Goal: Task Accomplishment & Management: Complete application form

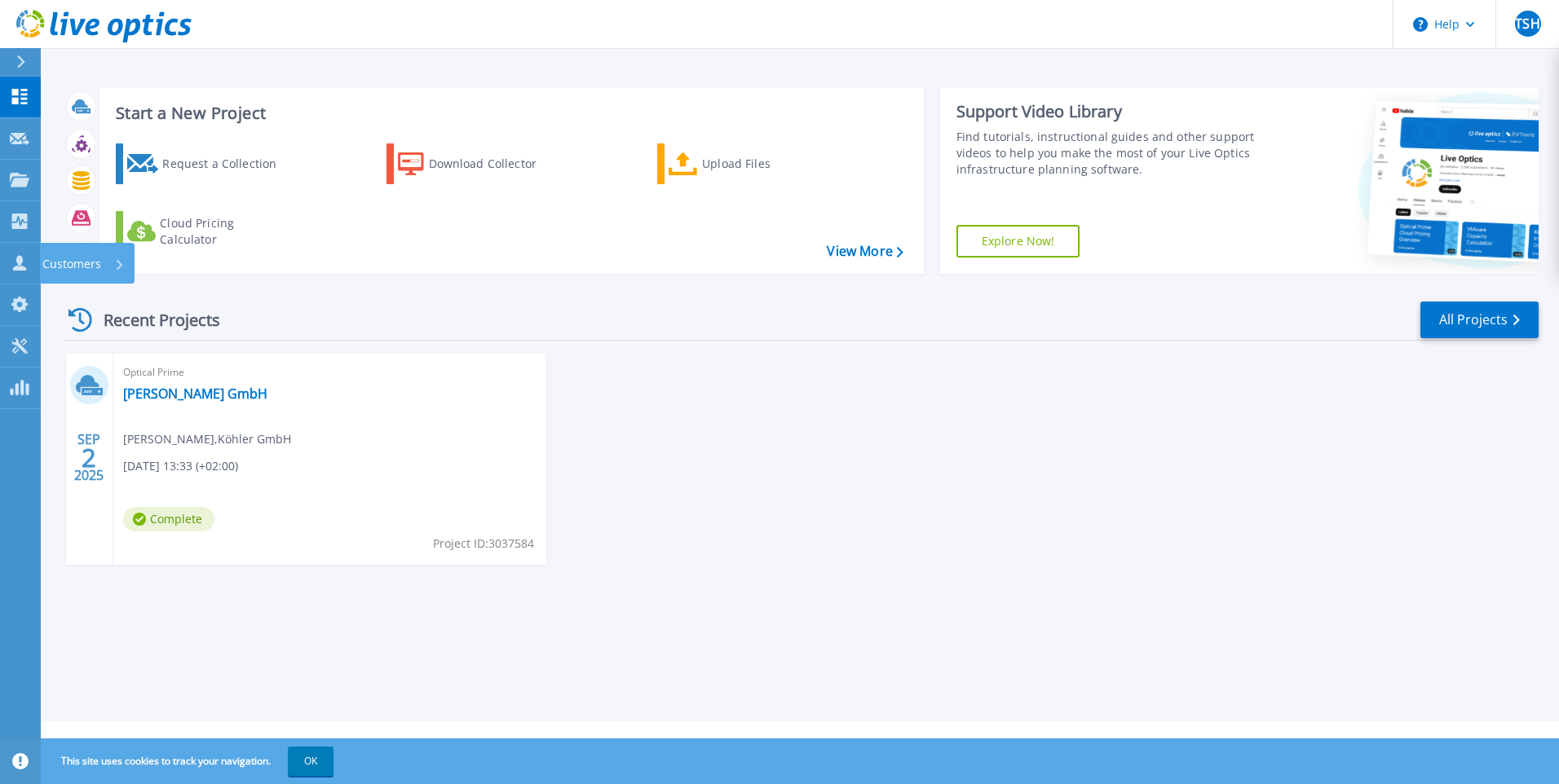
click at [21, 267] on icon at bounding box center [20, 262] width 13 height 16
click at [874, 399] on div "SEP 2 2025 Optical Prime Koehler GmbH Markus Groß , Köhler GmbH 09/02/2025, 13:…" at bounding box center [794, 475] width 1490 height 243
click at [17, 257] on icon at bounding box center [20, 262] width 20 height 16
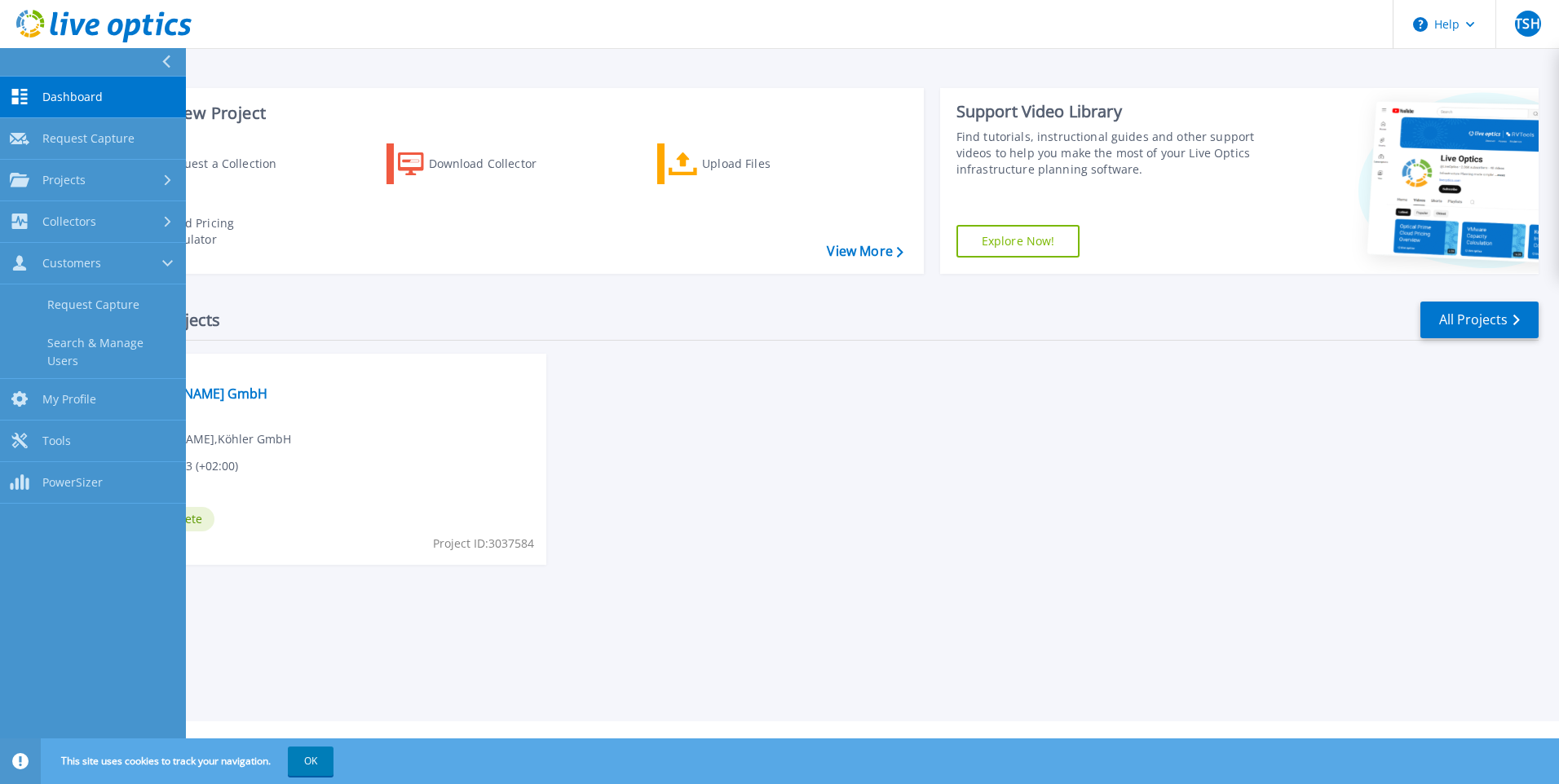
click at [83, 296] on link "Request Capture" at bounding box center [92, 305] width 186 height 41
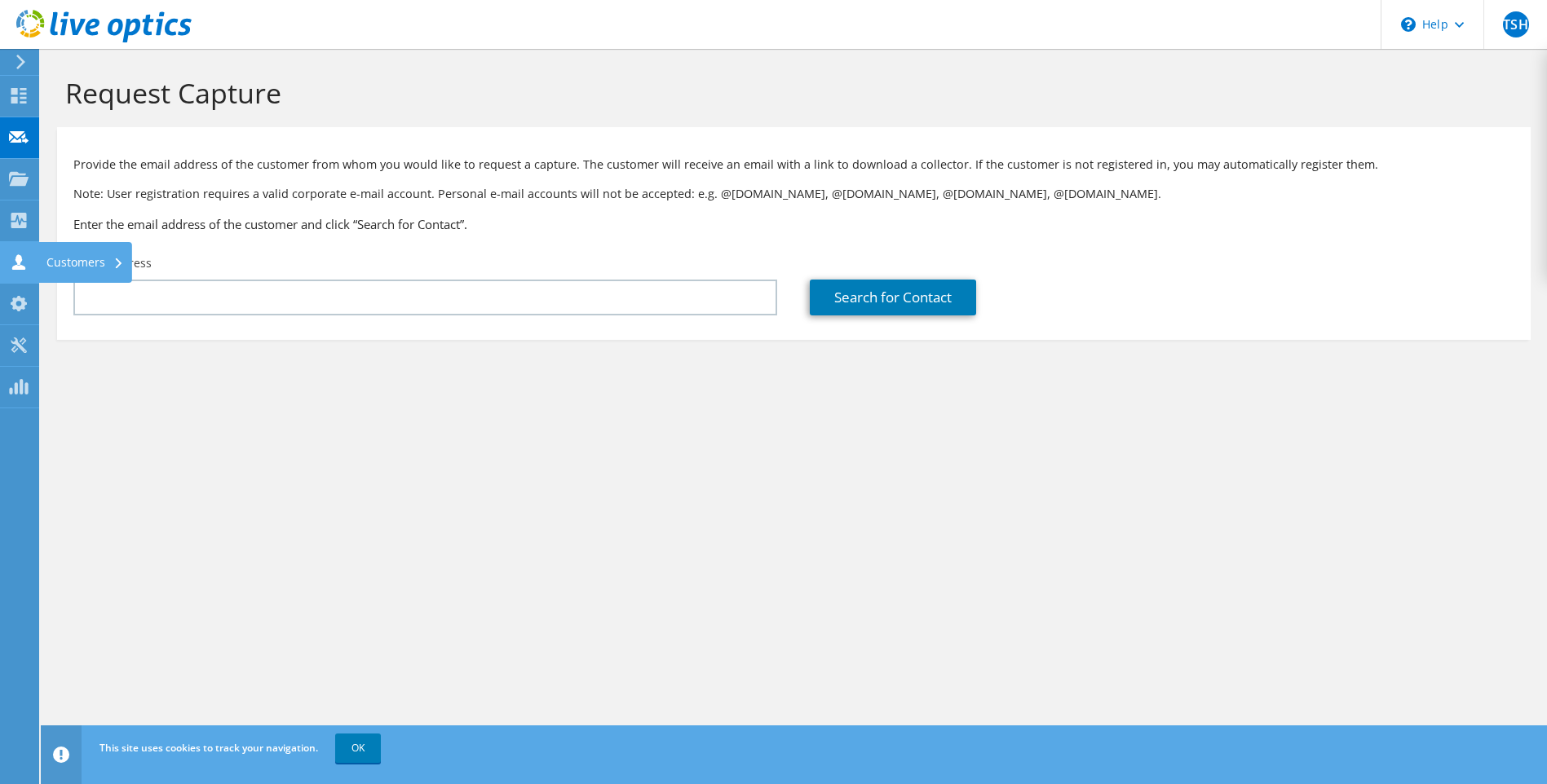
click at [60, 265] on div "Customers" at bounding box center [85, 262] width 94 height 40
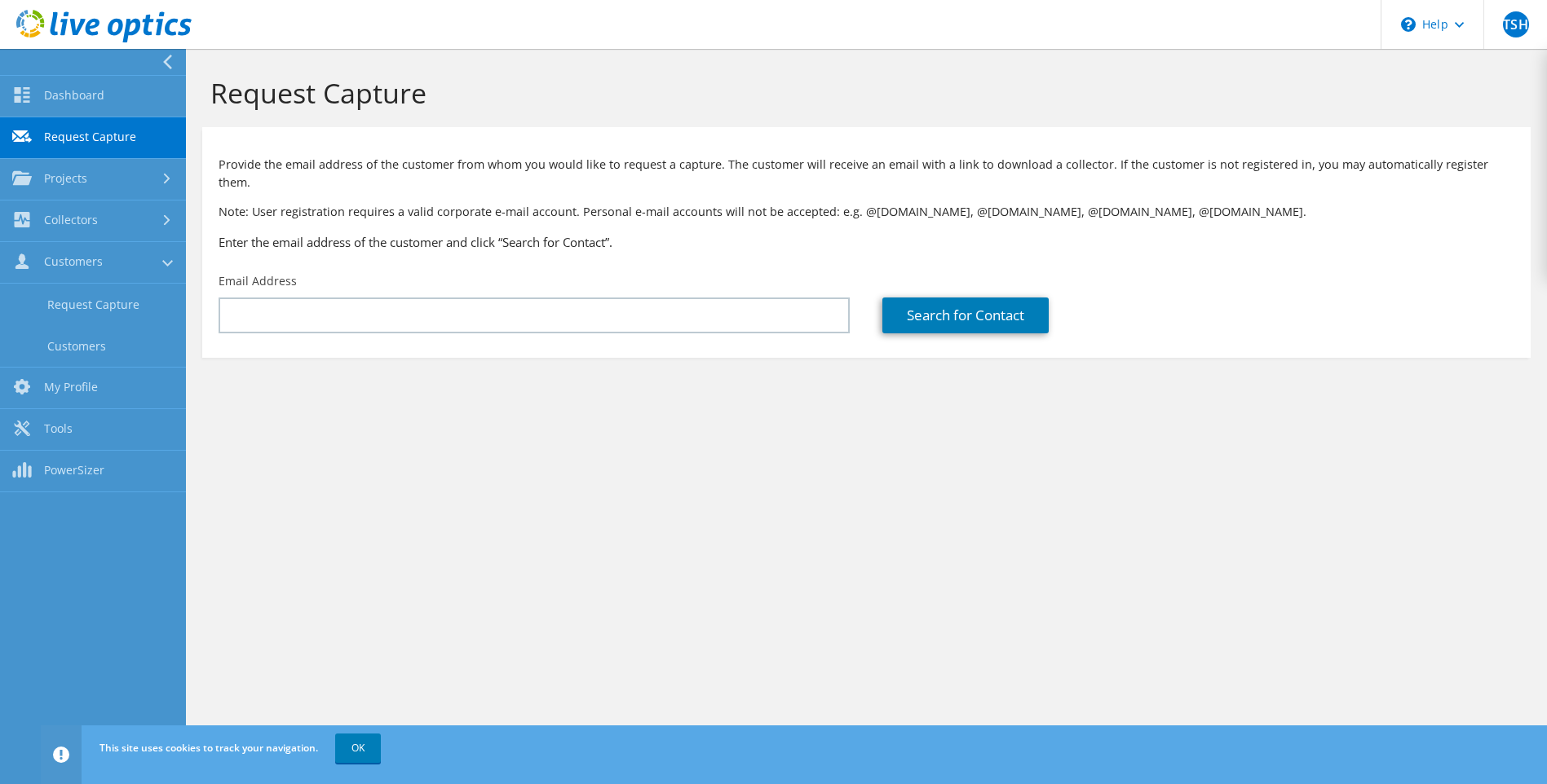
click at [69, 333] on link "Customers" at bounding box center [92, 346] width 186 height 41
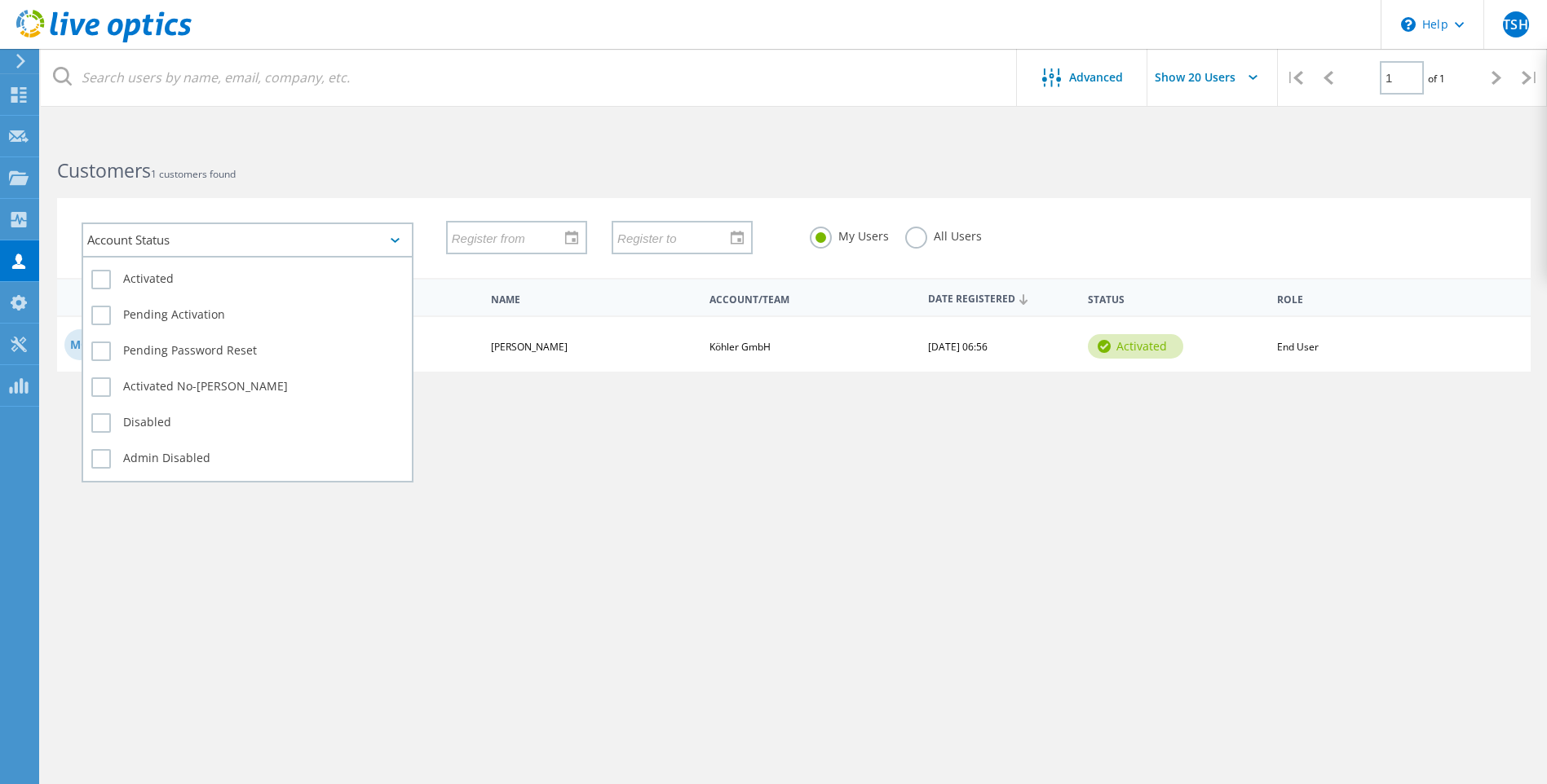
click at [324, 243] on div "Account Status" at bounding box center [248, 240] width 332 height 35
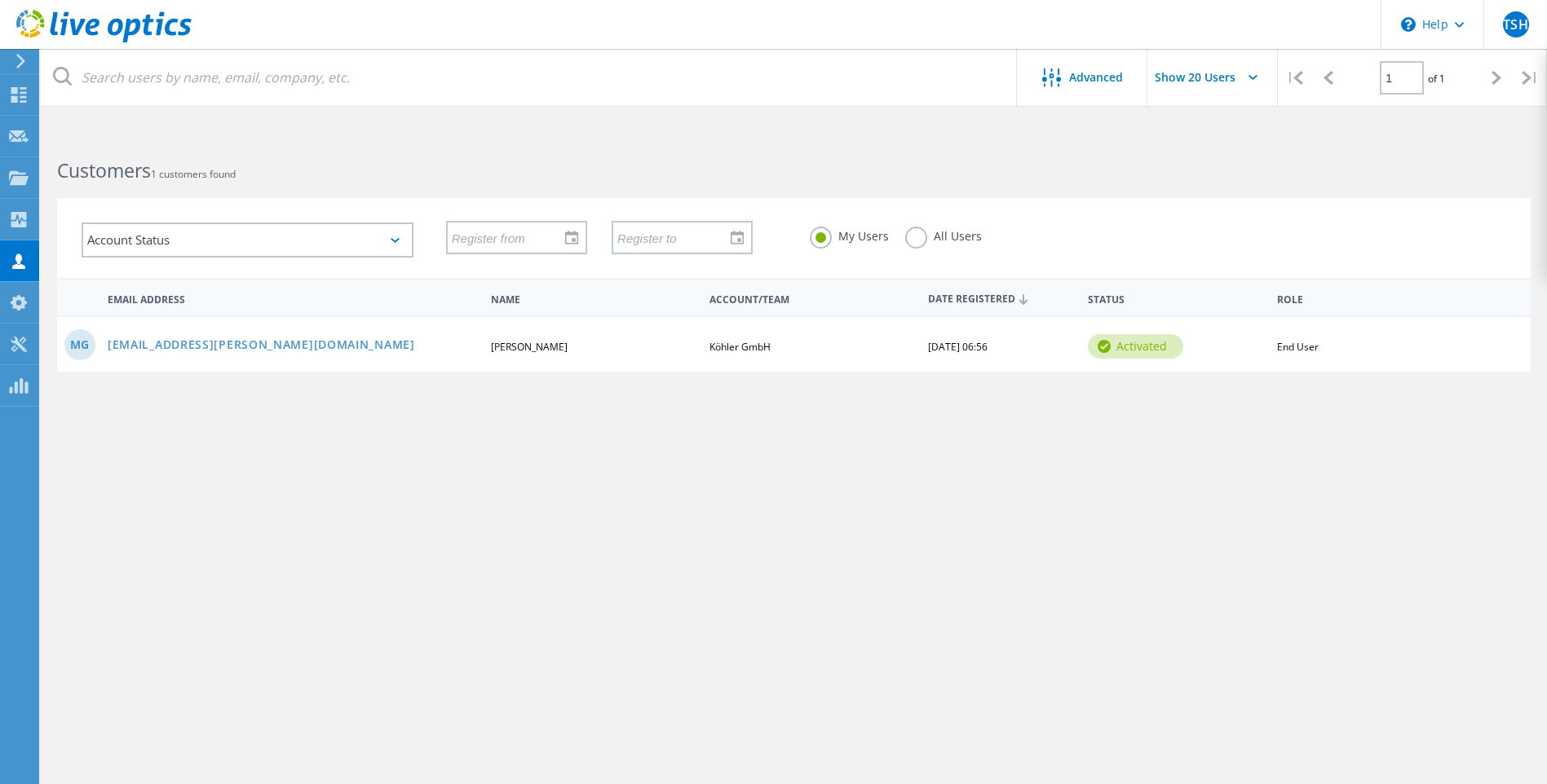
click at [920, 240] on label "All Users" at bounding box center [943, 234] width 77 height 16
click at [0, 0] on input "All Users" at bounding box center [0, 0] width 0 height 0
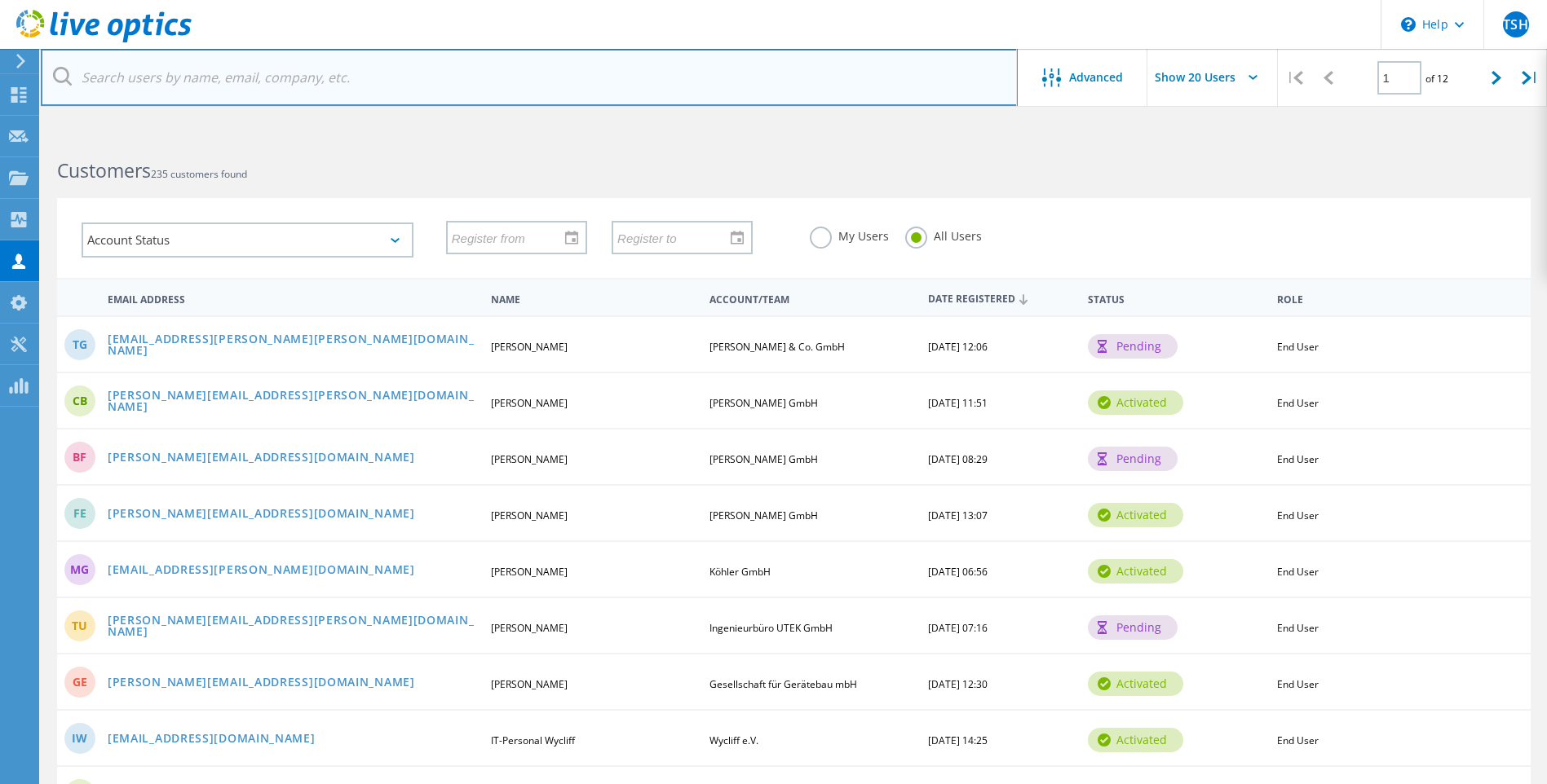
click at [281, 78] on input "text" at bounding box center [528, 77] width 977 height 57
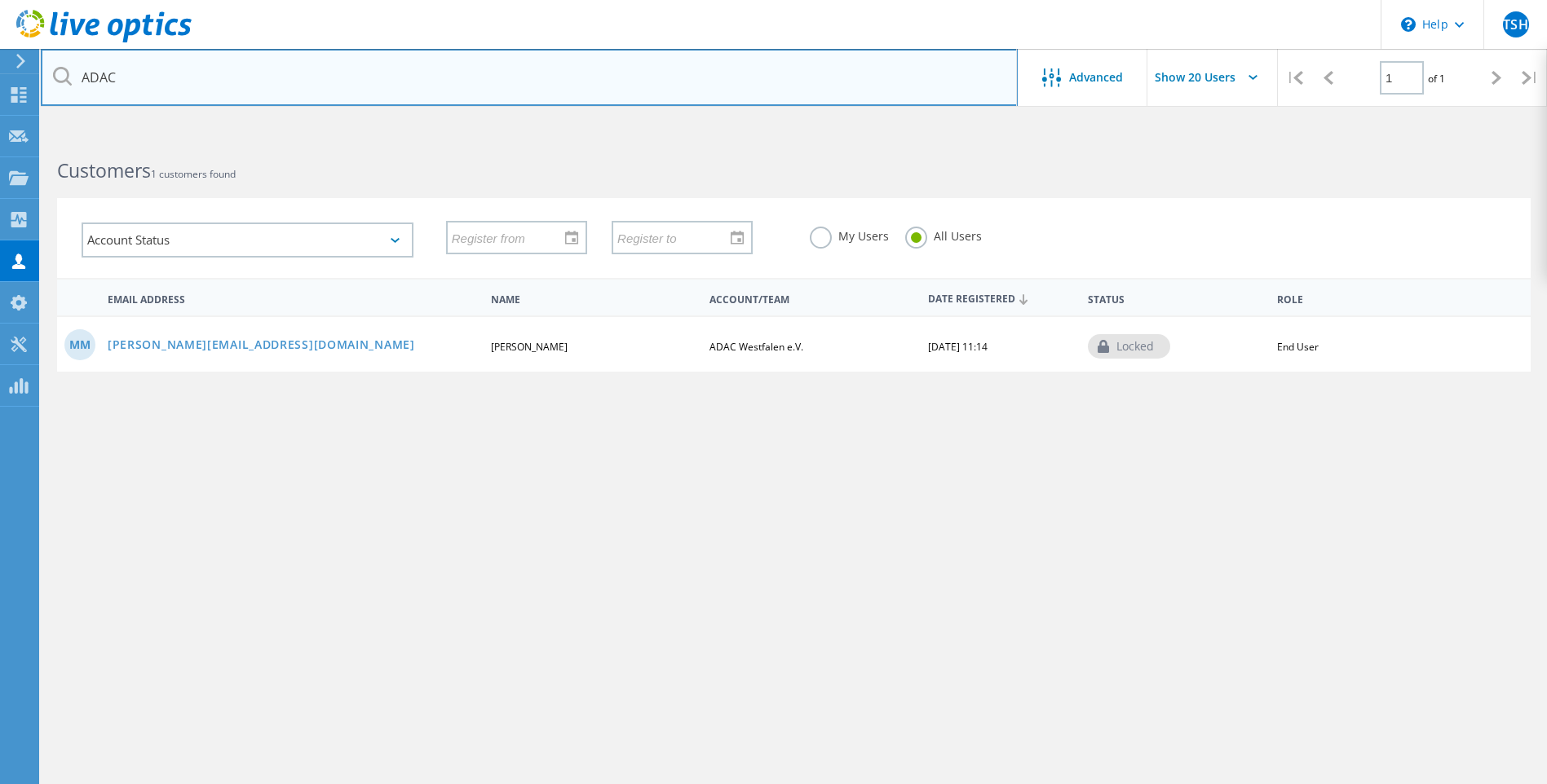
type input "ADAC"
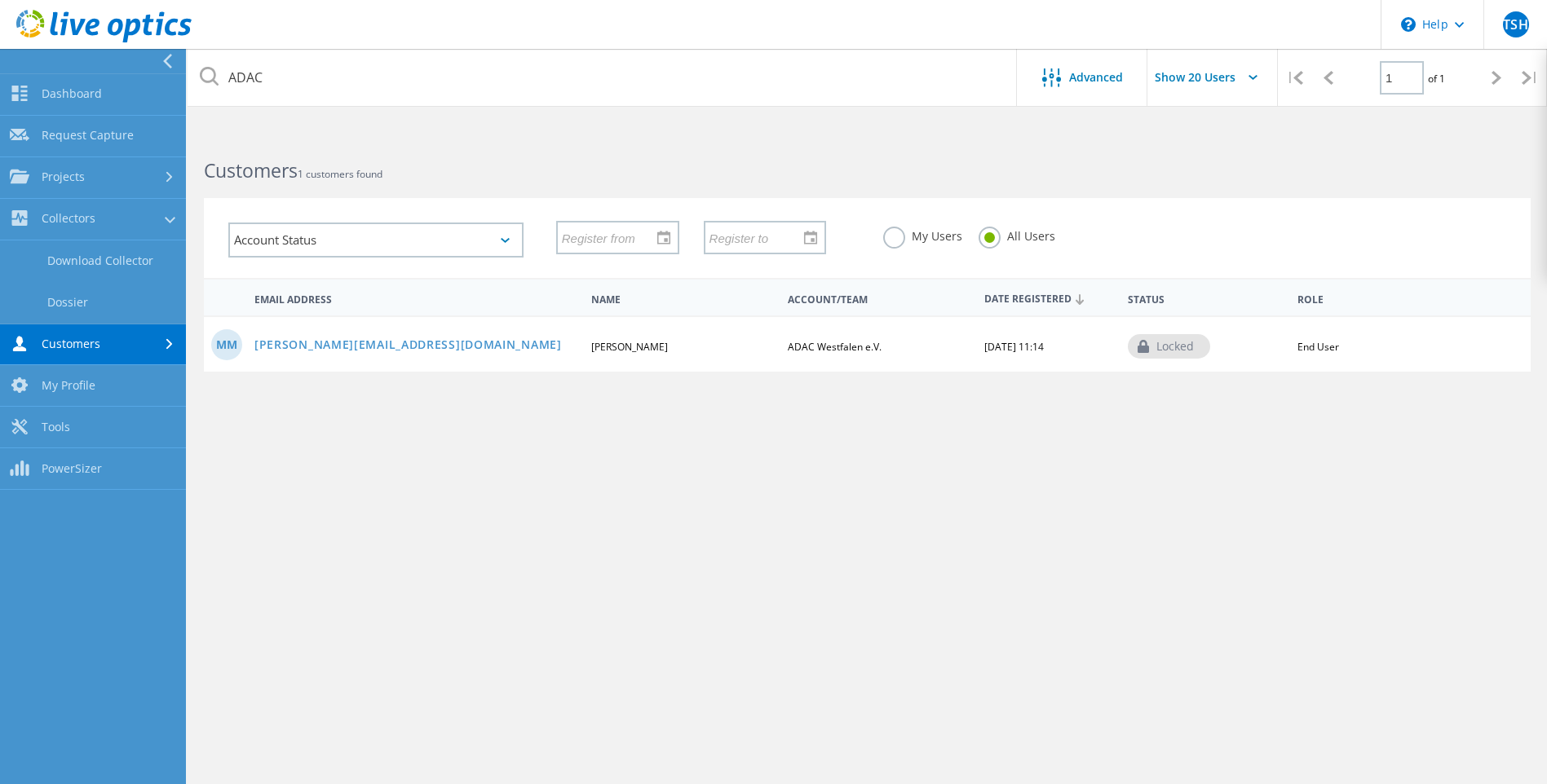
click at [83, 186] on link "Projects" at bounding box center [92, 178] width 186 height 41
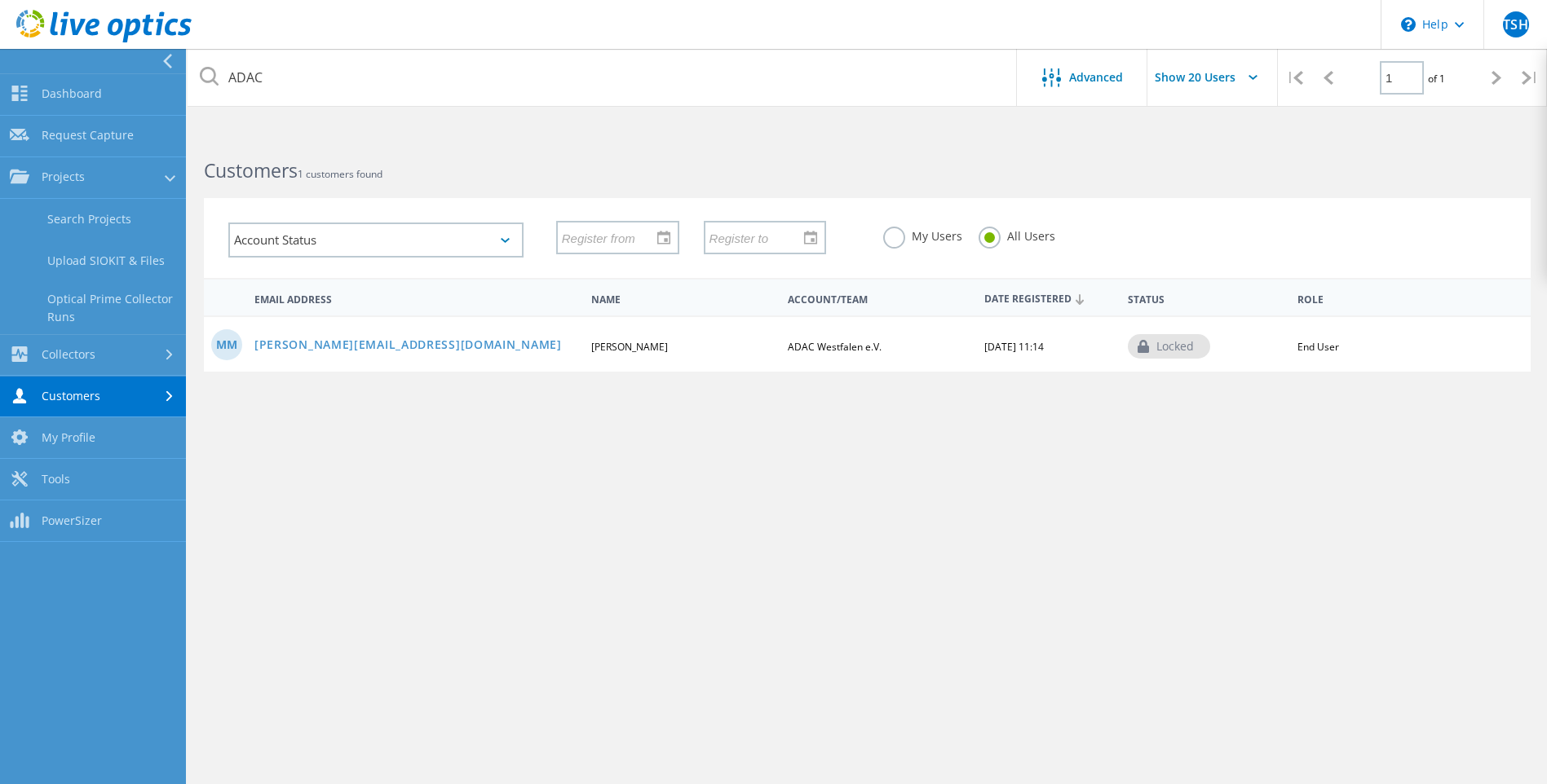
click at [83, 209] on link "Search Projects" at bounding box center [92, 220] width 186 height 41
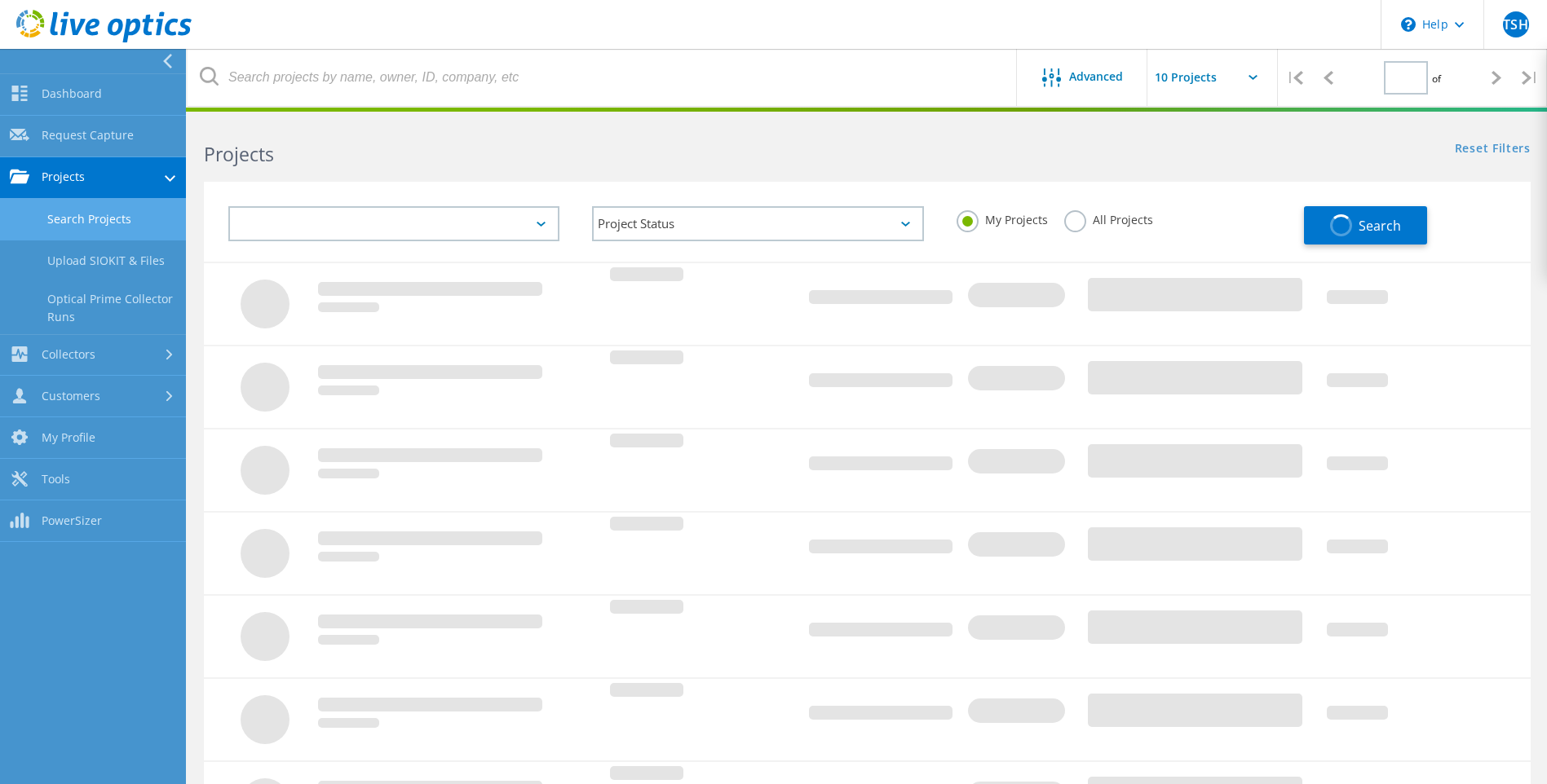
type input "1"
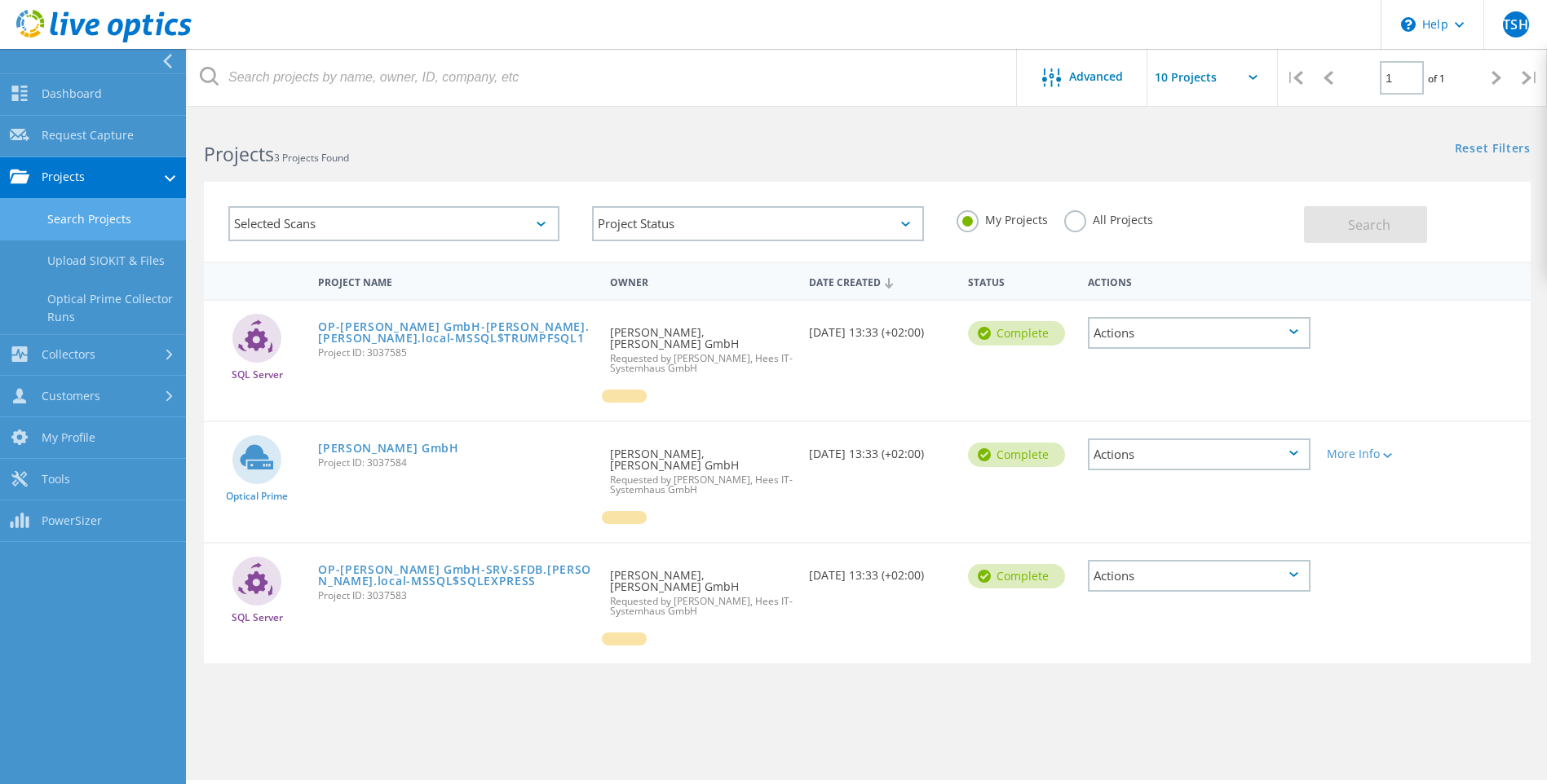
click at [83, 102] on link "Dashboard" at bounding box center [92, 95] width 186 height 41
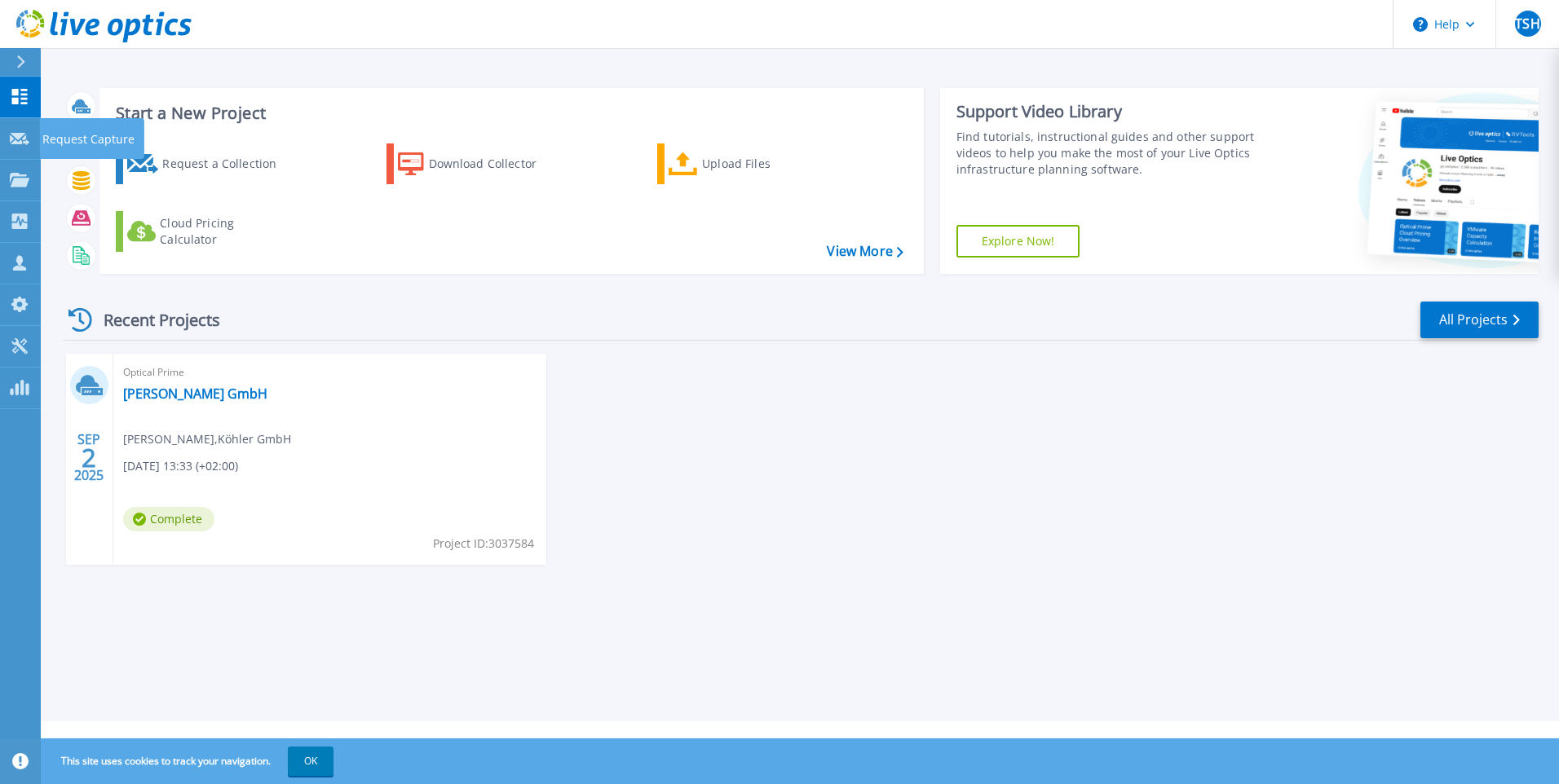
click at [53, 148] on p "Request Capture" at bounding box center [88, 139] width 92 height 42
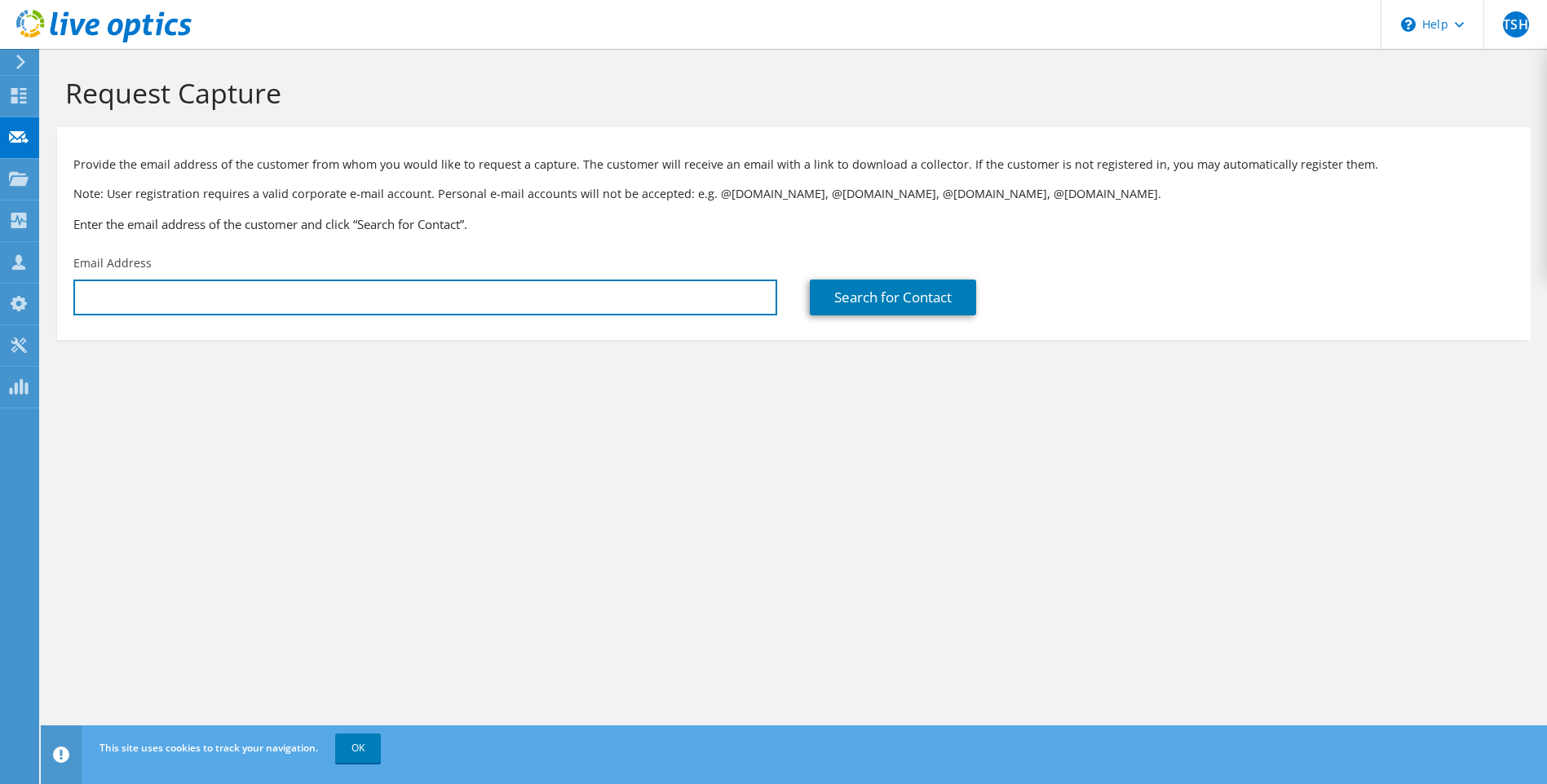
click at [338, 296] on input "text" at bounding box center [425, 297] width 703 height 35
paste input "[PERSON_NAME][EMAIL_ADDRESS][PERSON_NAME][DOMAIN_NAME]"
type input "[PERSON_NAME][EMAIL_ADDRESS][PERSON_NAME][DOMAIN_NAME]"
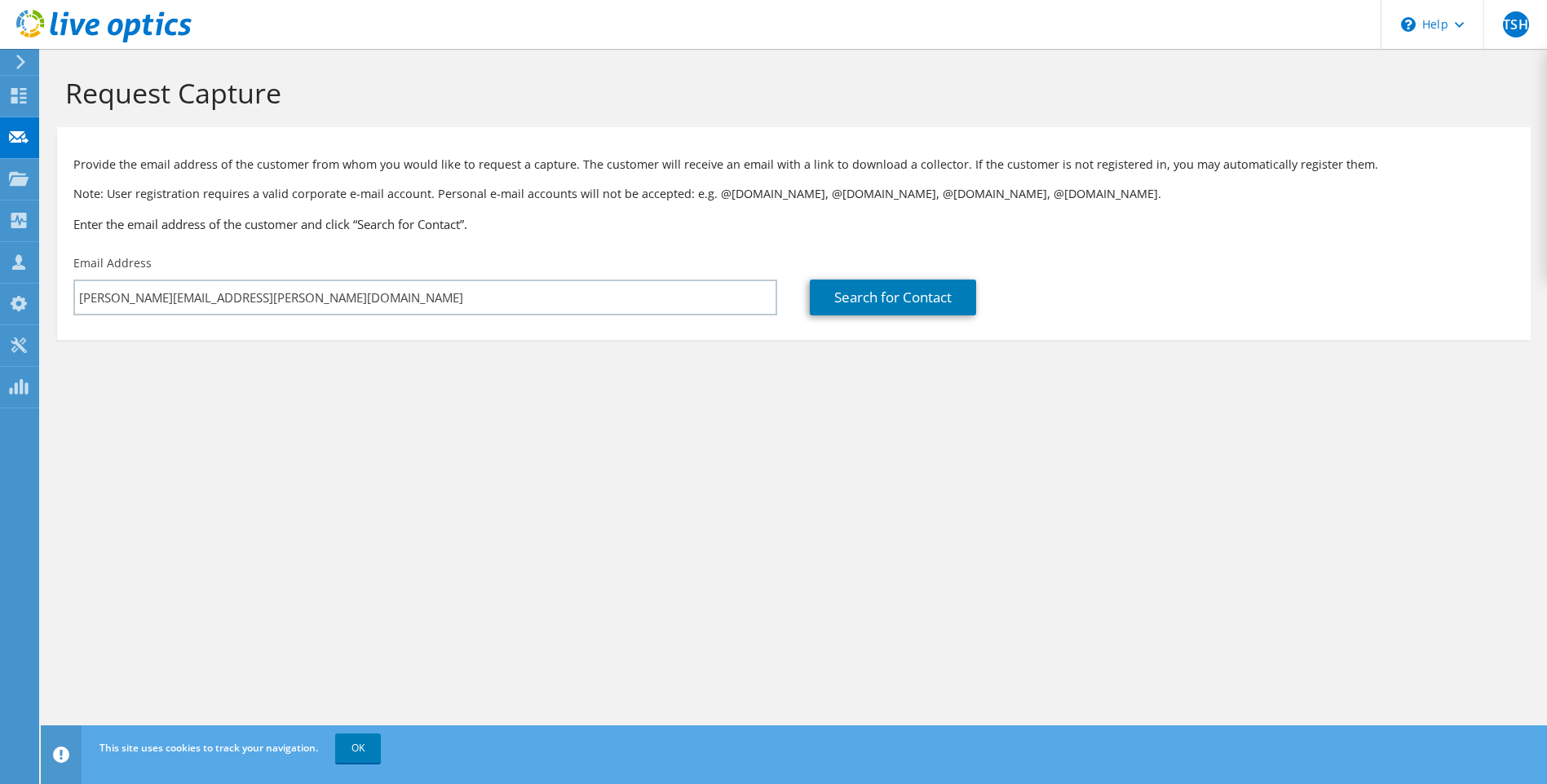
click at [473, 414] on section "Request Capture Provide the email address of the customer from whom you would l…" at bounding box center [793, 234] width 1506 height 372
click at [893, 306] on link "Search for Contact" at bounding box center [892, 297] width 166 height 35
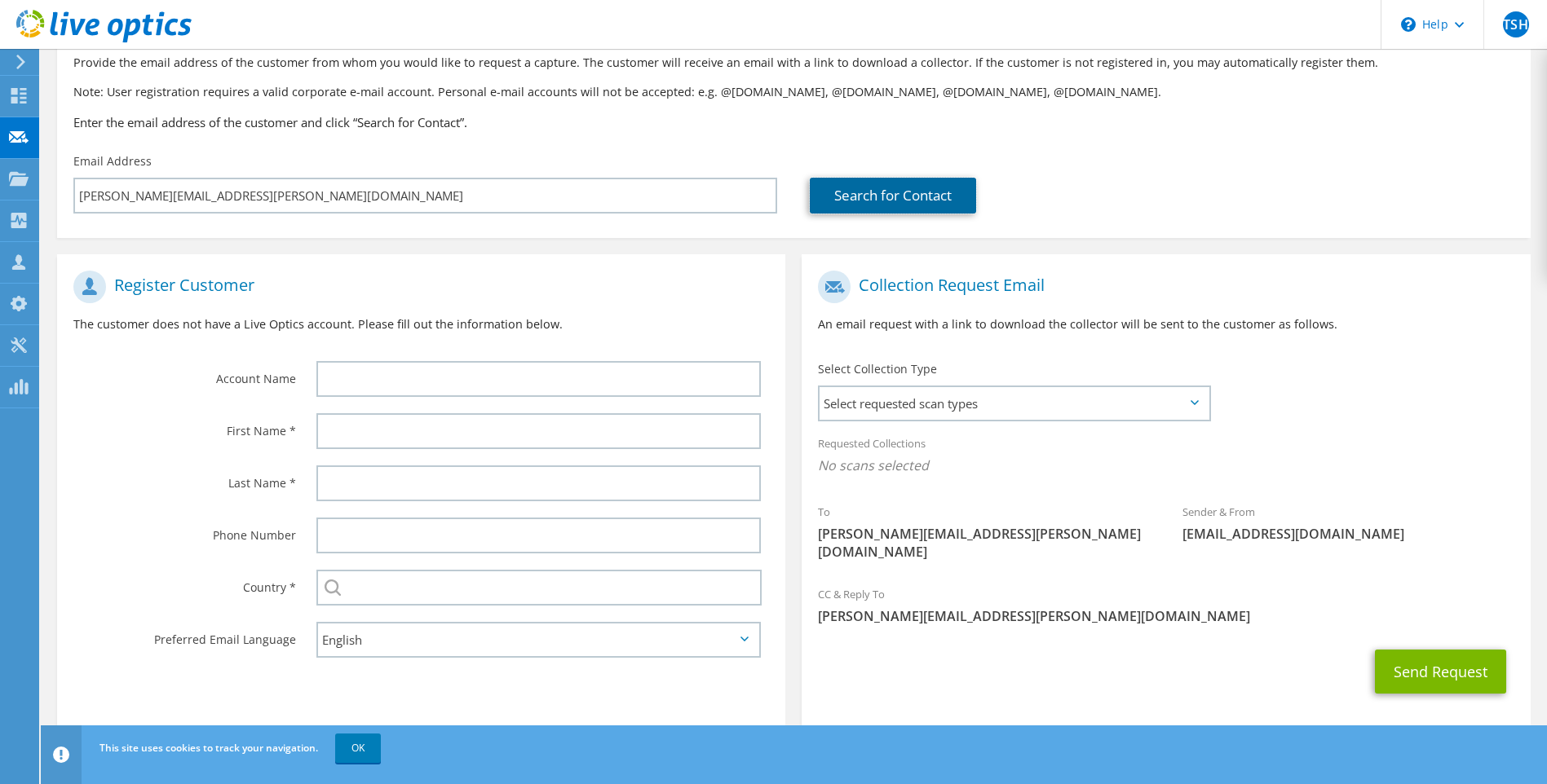
scroll to position [107, 0]
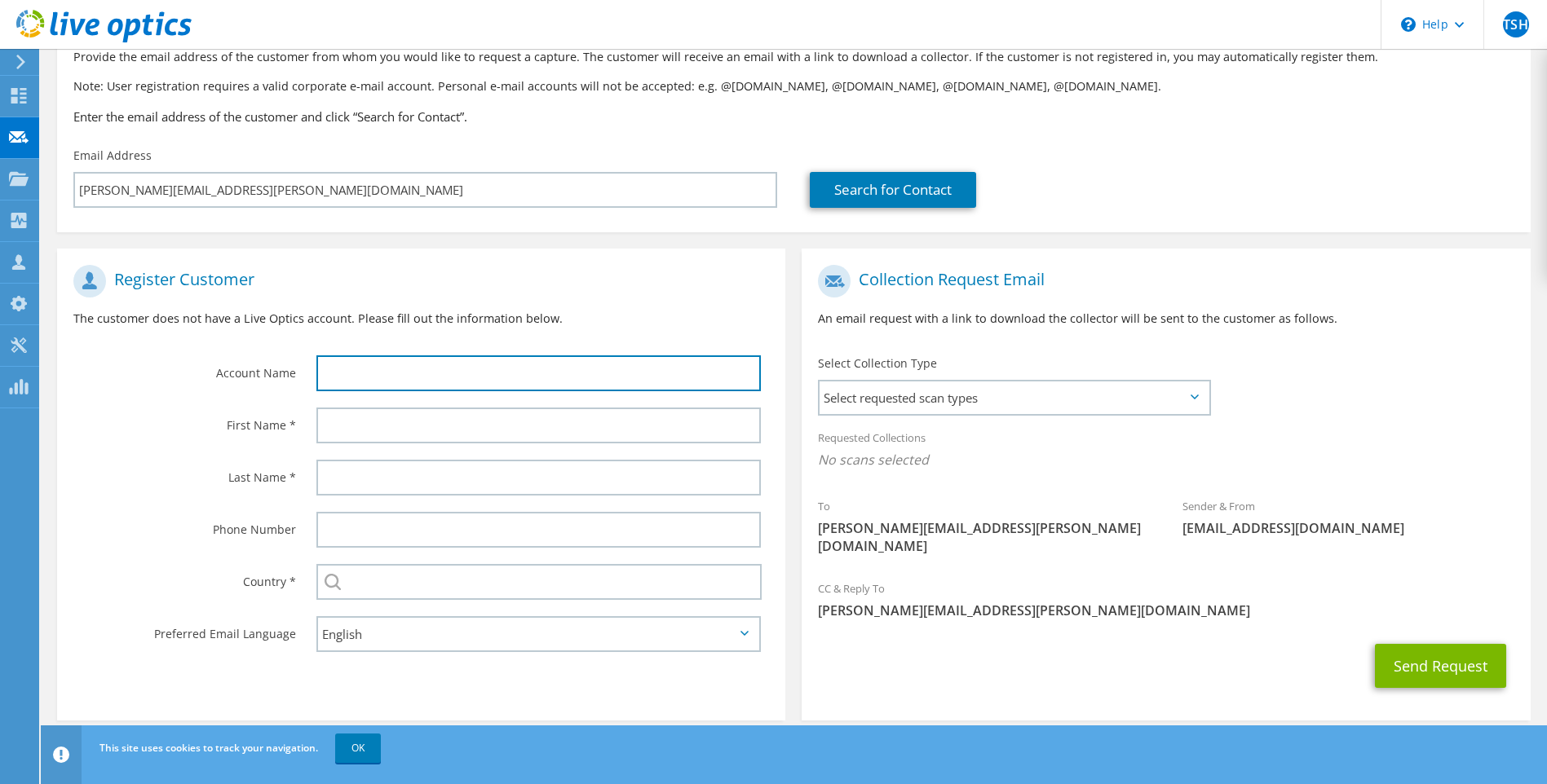
click at [427, 373] on input "text" at bounding box center [538, 373] width 445 height 35
type input "Daniel Hagemann"
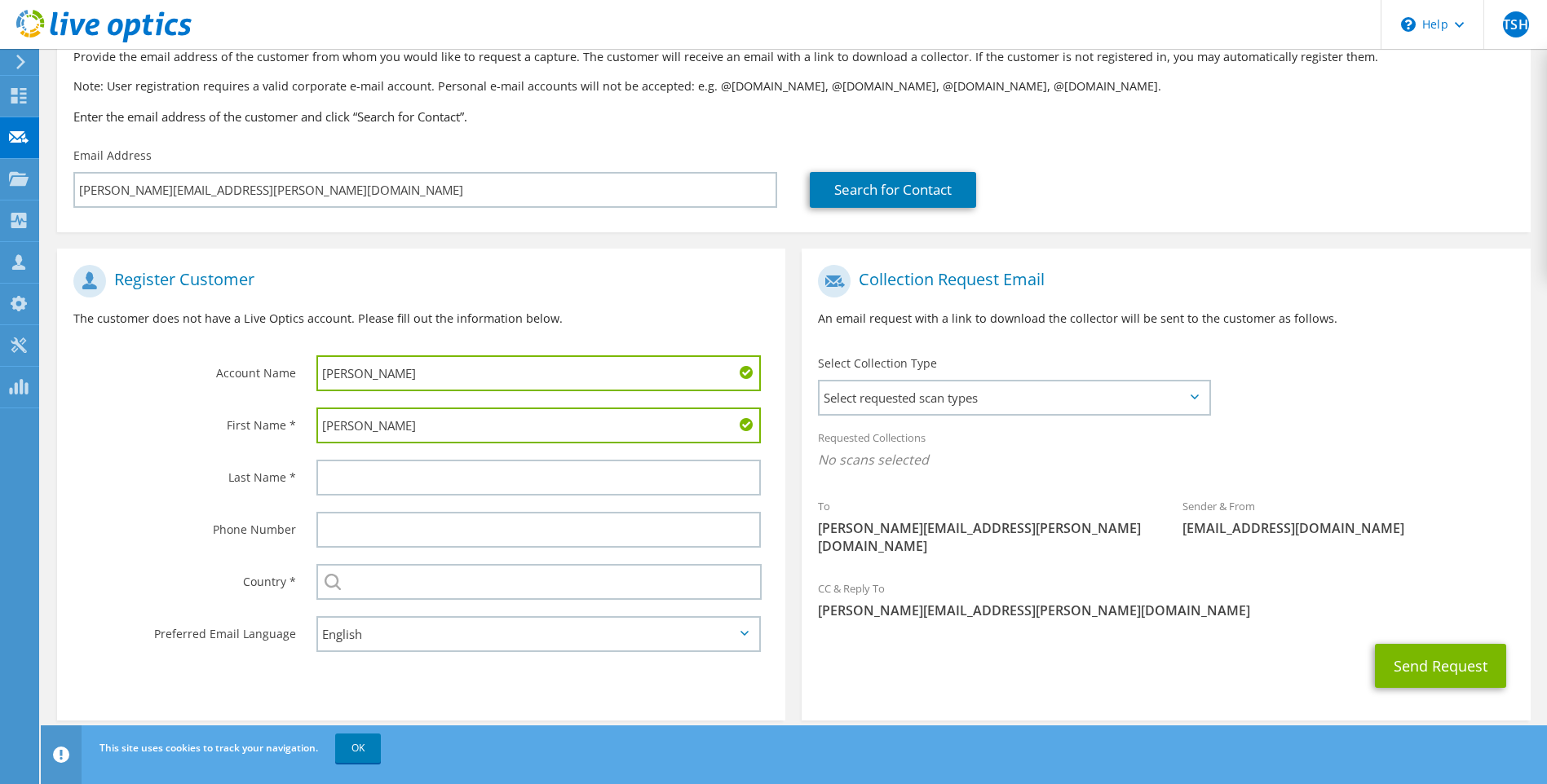
type input "Daniel"
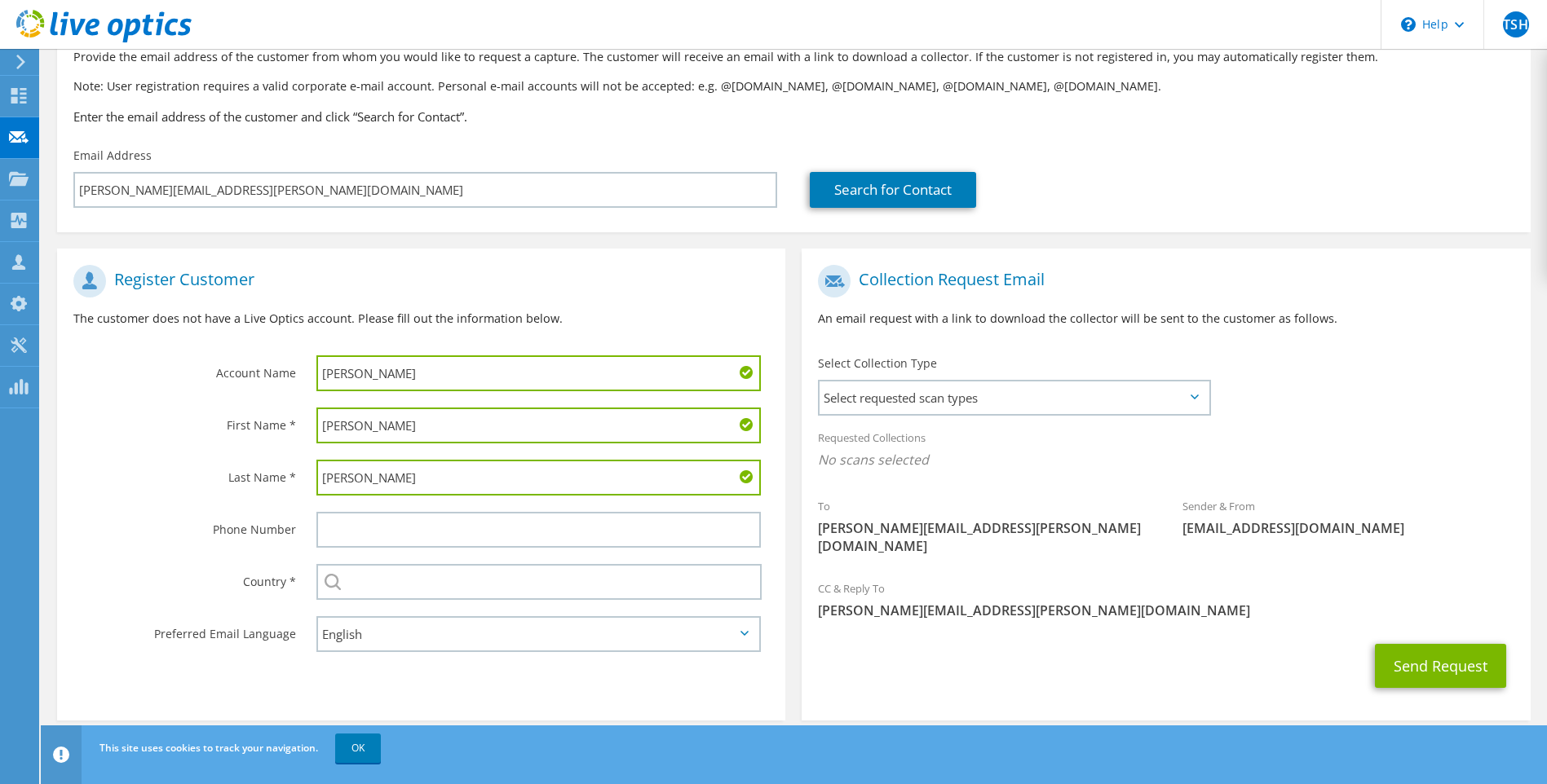
type input "Hagemann"
click at [441, 646] on select "English Deutsch Español Français Italiano Polski Português Русский 한국어 中文 日本語" at bounding box center [538, 634] width 445 height 35
select select "de-DE"
click at [316, 616] on select "English Deutsch Español Français Italiano Polski Português Русский 한국어 中文 日本語" at bounding box center [538, 634] width 445 height 35
click at [426, 539] on input "text" at bounding box center [538, 529] width 445 height 35
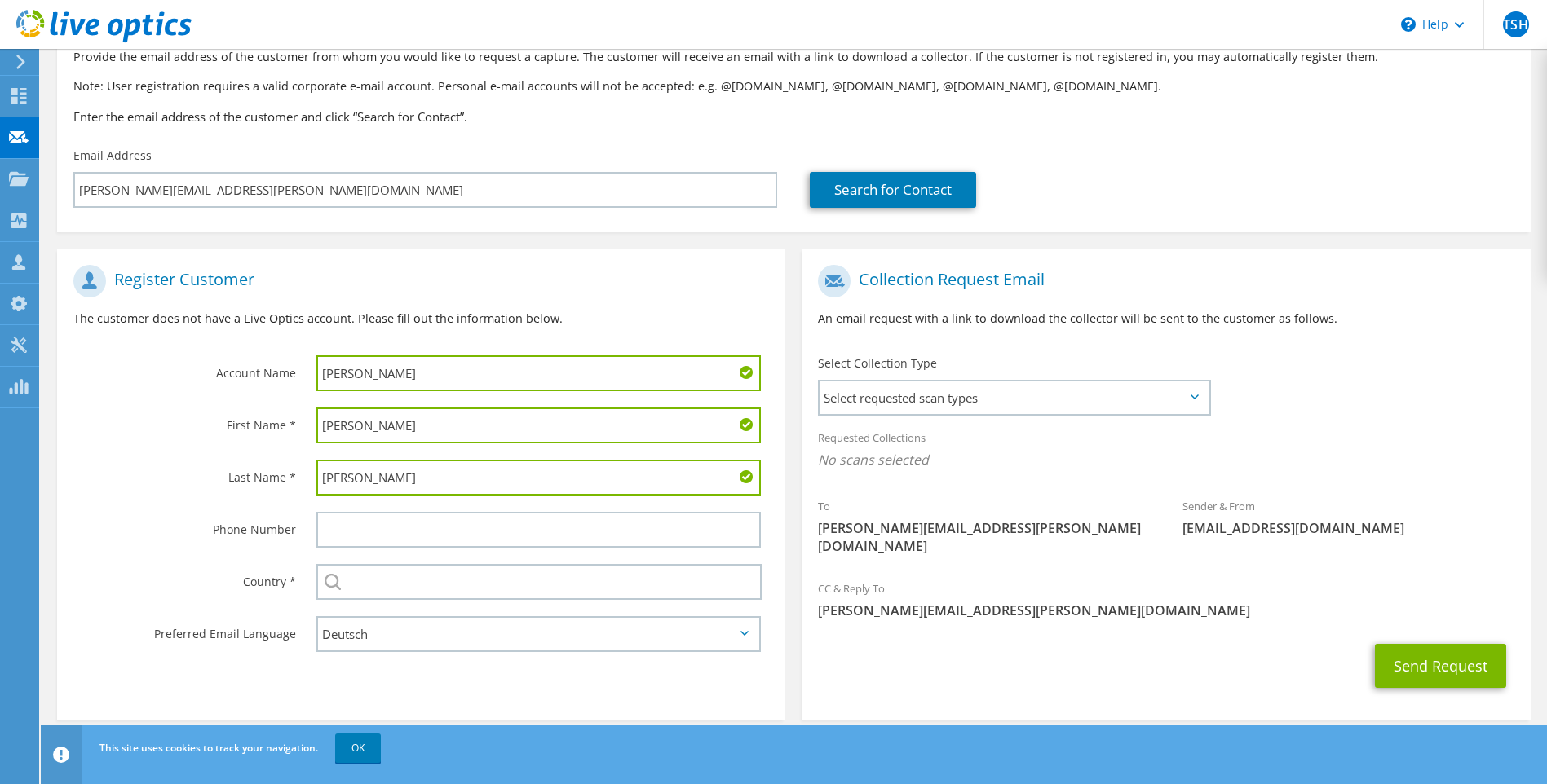
click at [176, 545] on div "Phone Number" at bounding box center [178, 528] width 243 height 50
click at [417, 579] on input "text" at bounding box center [539, 581] width 446 height 35
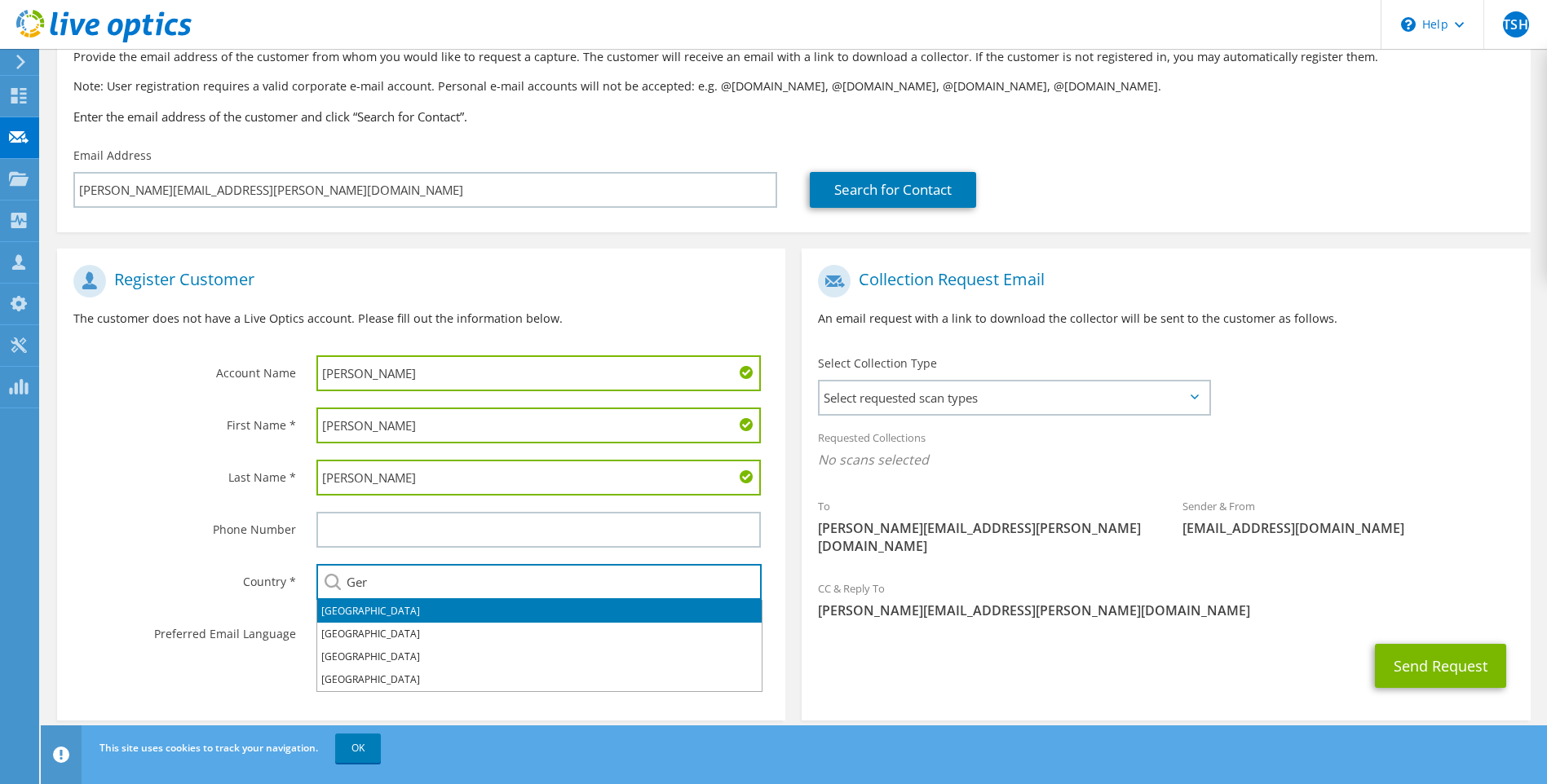
click at [401, 613] on li "[GEOGRAPHIC_DATA]" at bounding box center [539, 612] width 444 height 23
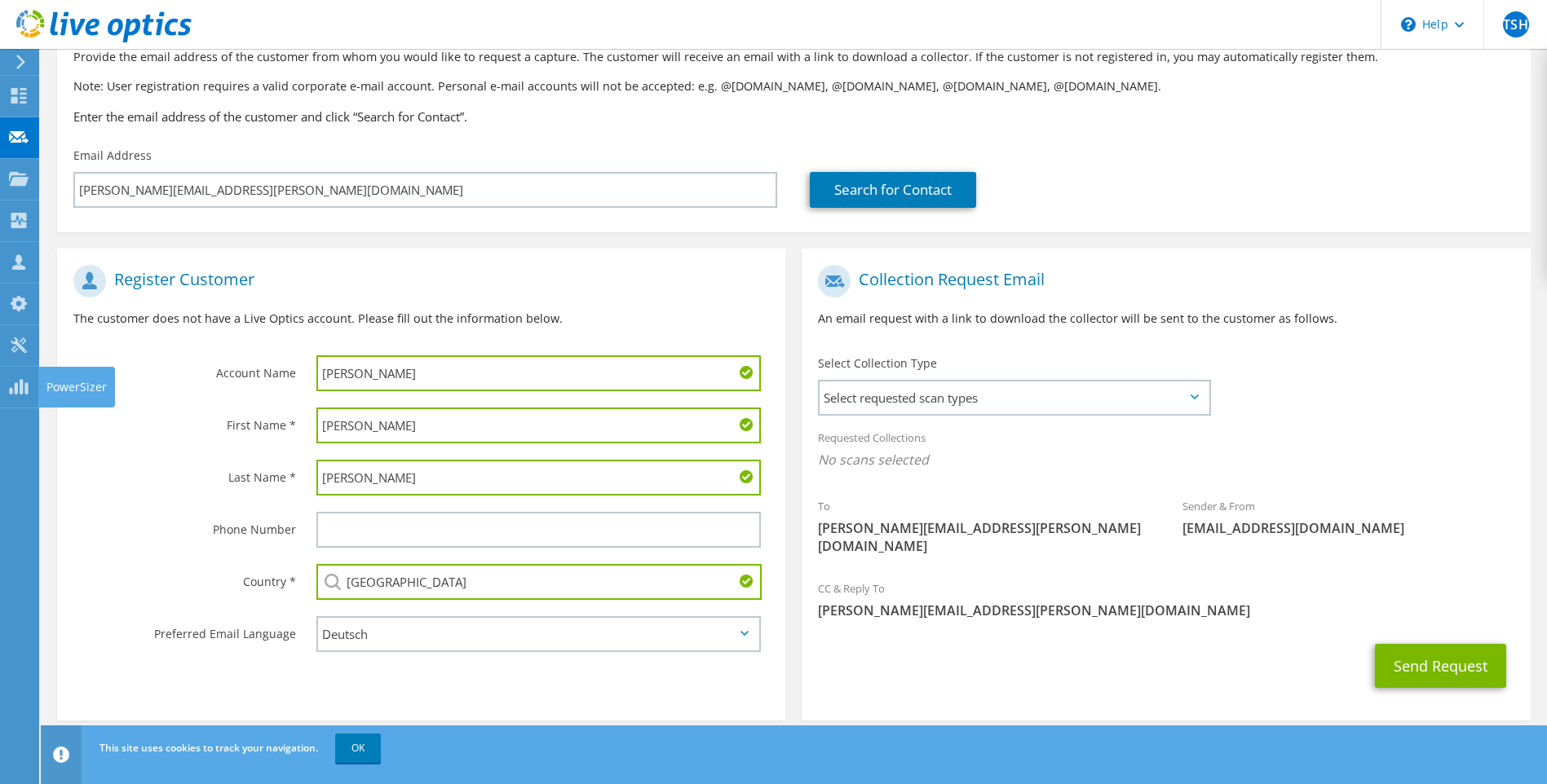
type input "[GEOGRAPHIC_DATA]"
click at [10, 383] on icon at bounding box center [19, 386] width 20 height 16
click at [953, 401] on span "Select requested scan types" at bounding box center [1014, 398] width 388 height 33
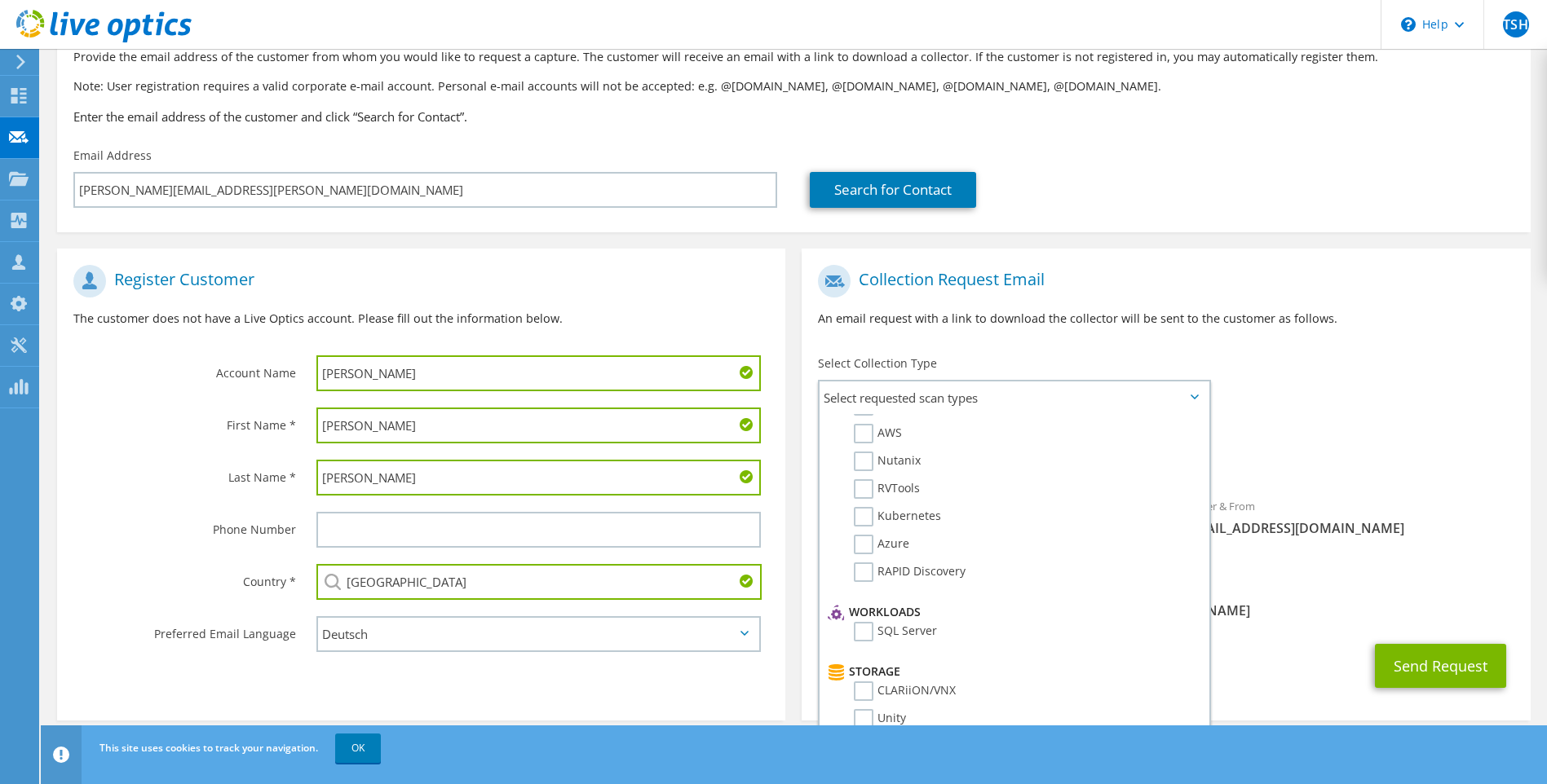
scroll to position [0, 0]
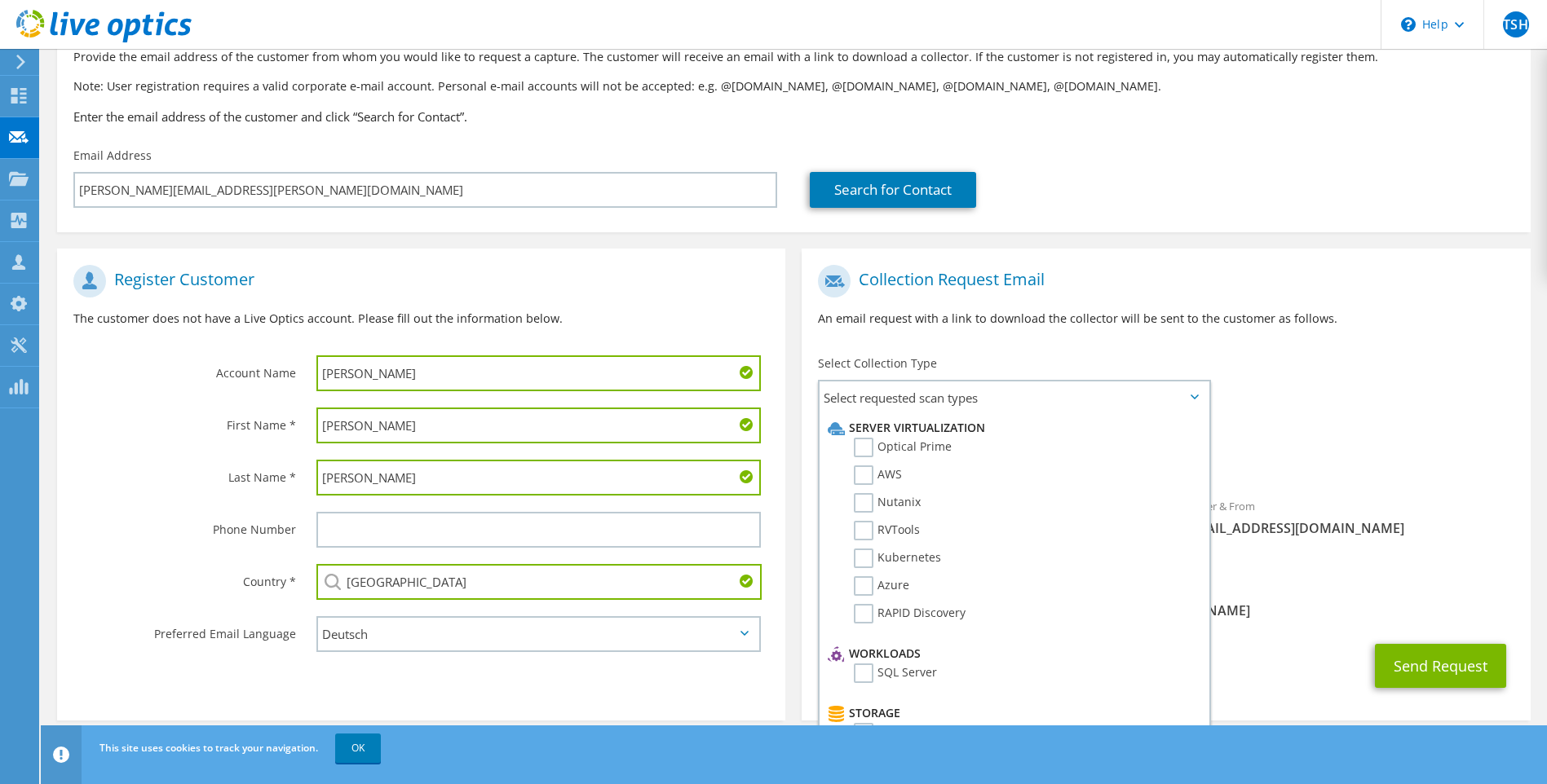
click at [859, 451] on label "Optical Prime" at bounding box center [902, 447] width 98 height 20
click at [0, 0] on input "Optical Prime" at bounding box center [0, 0] width 0 height 0
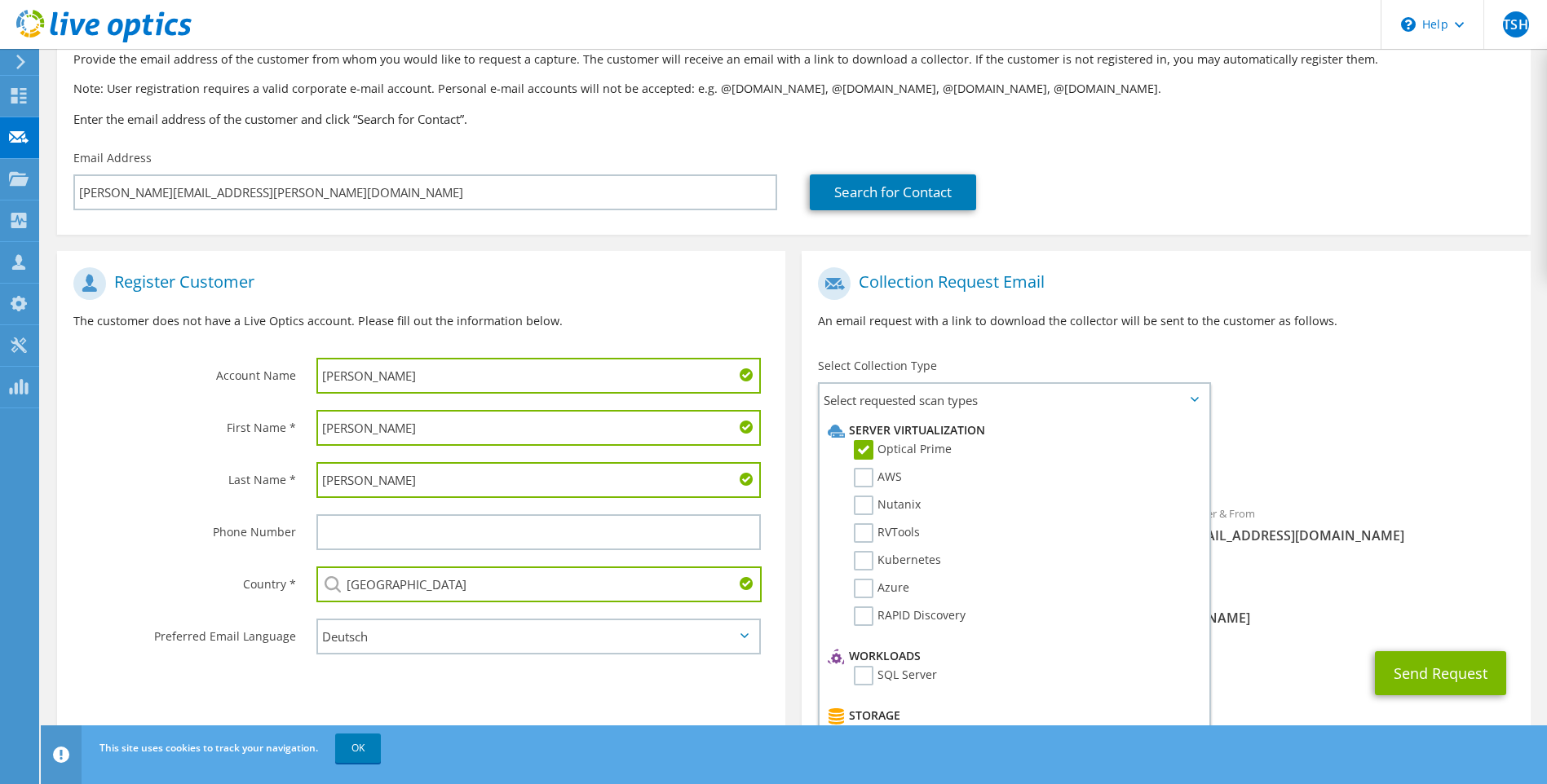
scroll to position [112, 0]
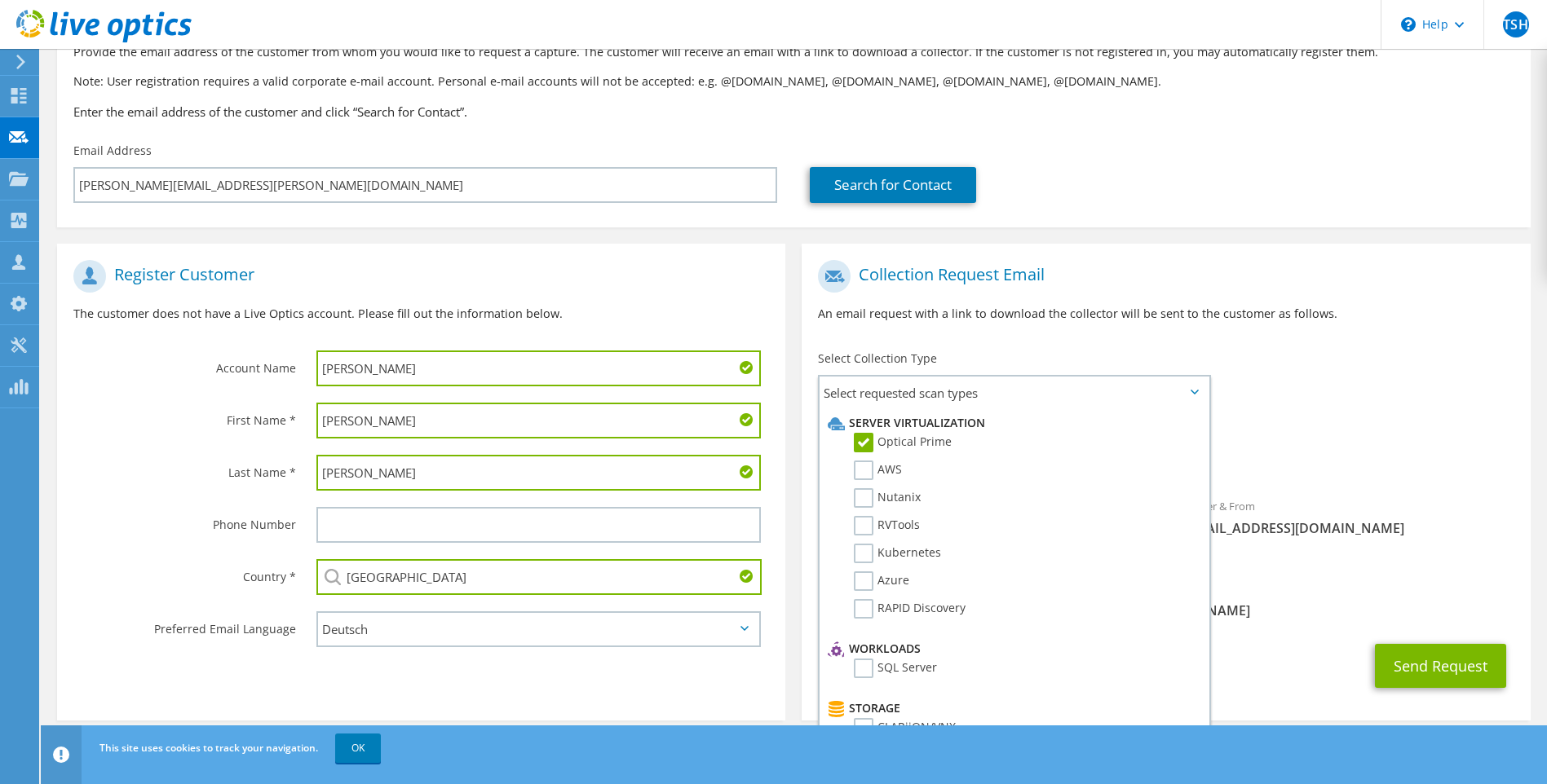
click at [1200, 381] on span "Select requested scan types" at bounding box center [1014, 393] width 388 height 33
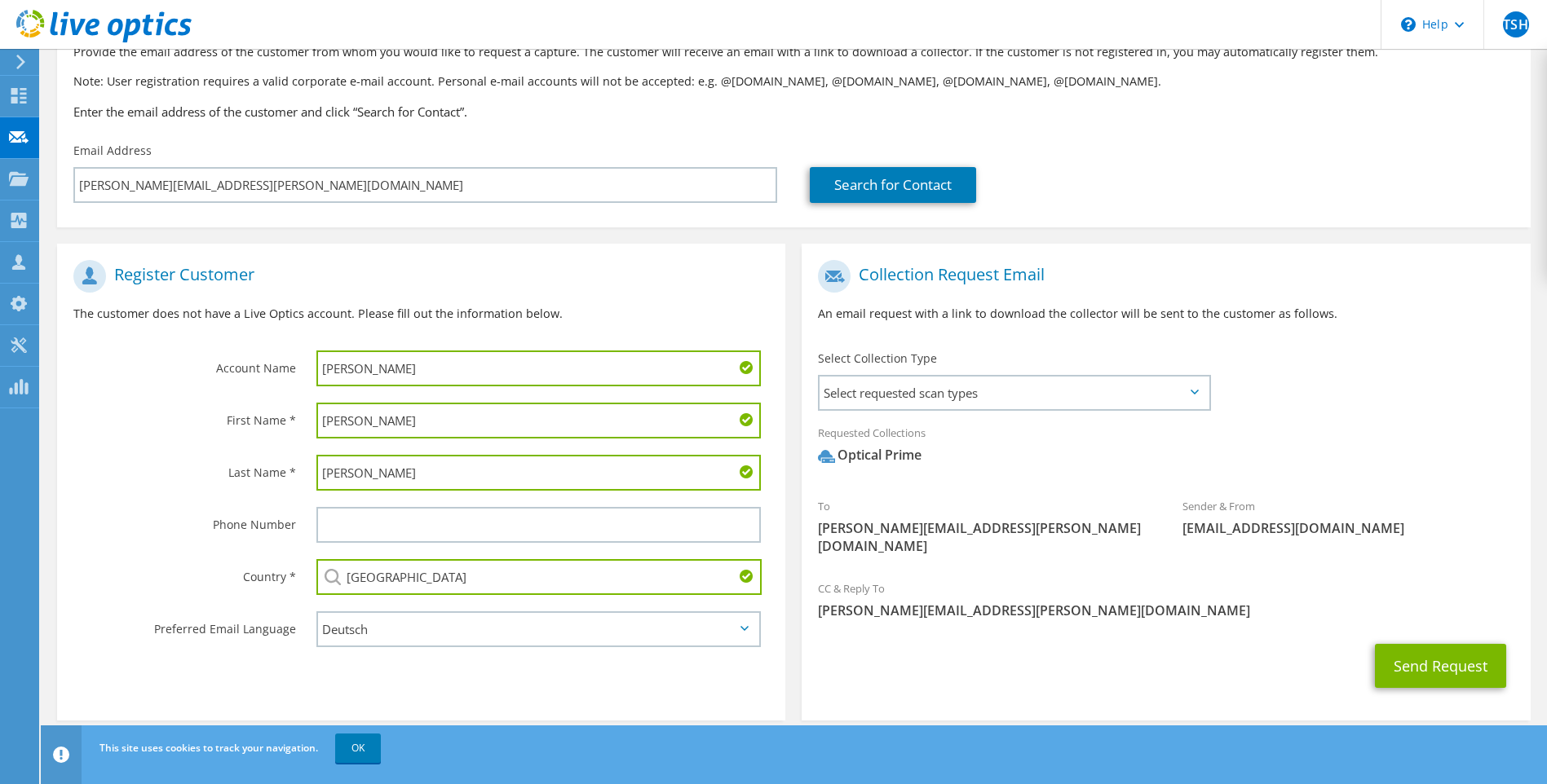
click at [1099, 399] on span "Select requested scan types" at bounding box center [1014, 393] width 388 height 33
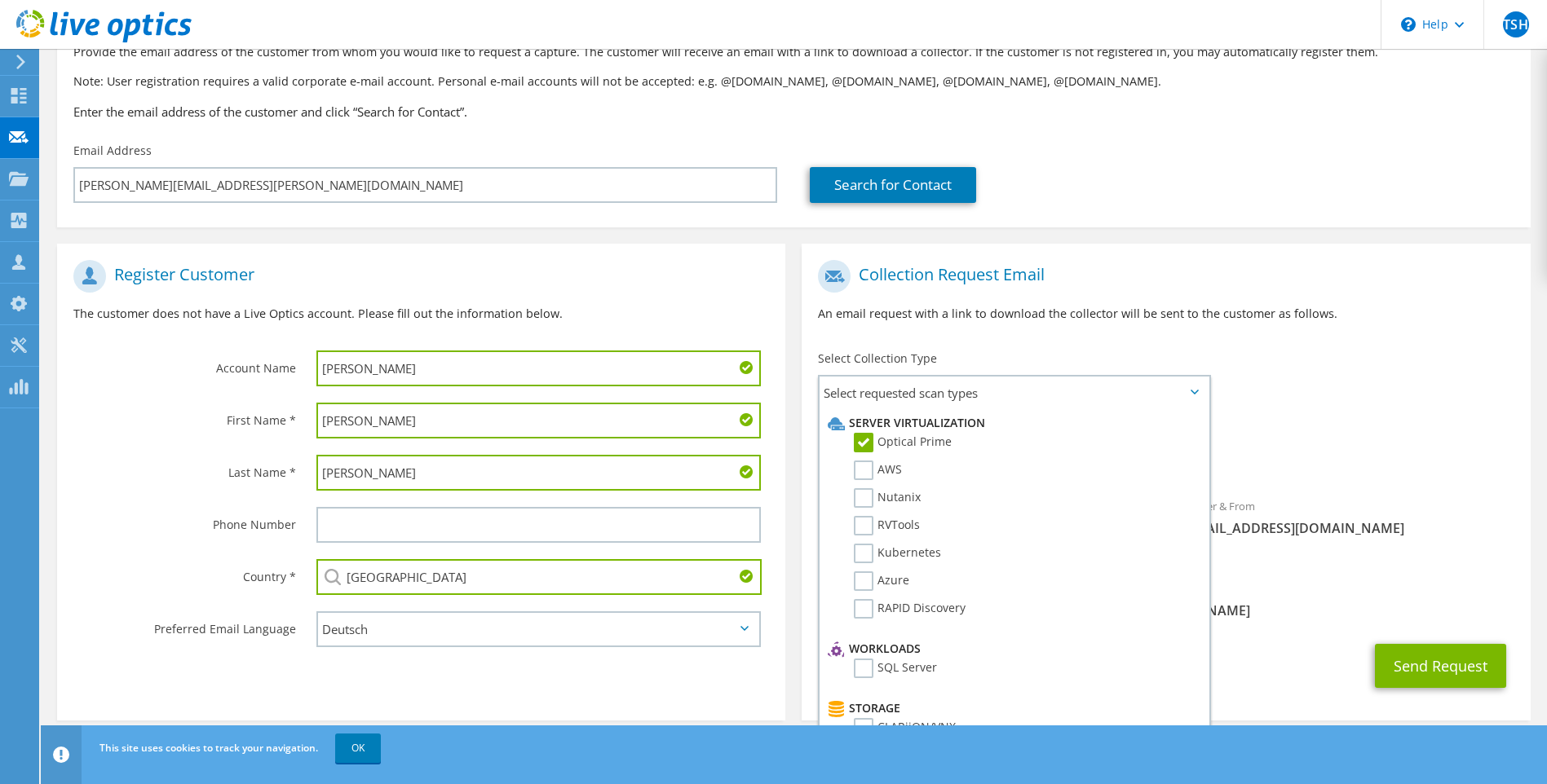
click at [1037, 399] on span "Select requested scan types" at bounding box center [1014, 393] width 388 height 33
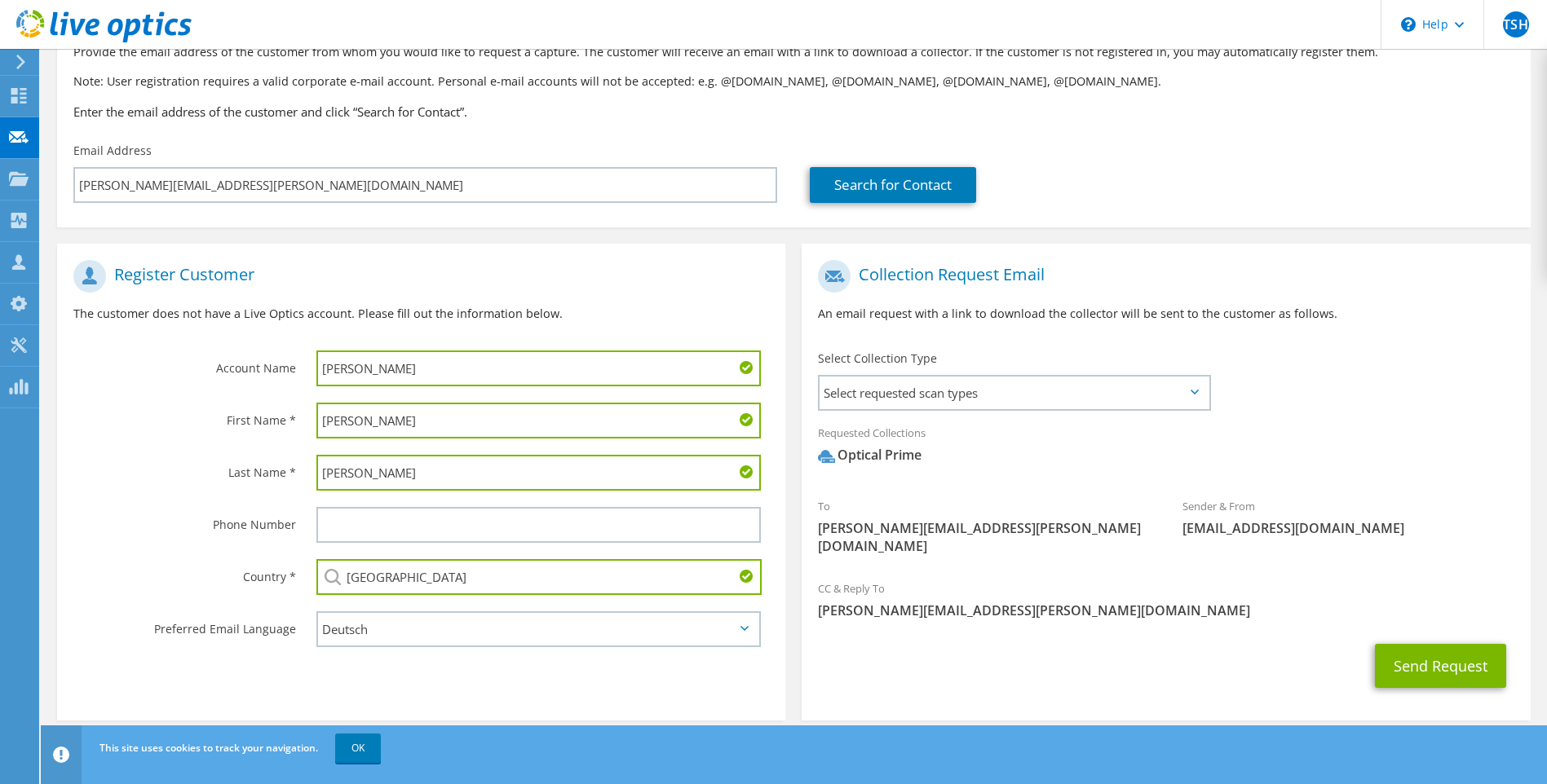
click at [960, 527] on span "daniel.hagemann@wfa.adac.de" at bounding box center [984, 536] width 332 height 35
drag, startPoint x: 1024, startPoint y: 523, endPoint x: 823, endPoint y: 536, distance: 201.4
click at [823, 536] on span "daniel.hagemann@wfa.adac.de" at bounding box center [984, 536] width 332 height 35
drag, startPoint x: 823, startPoint y: 536, endPoint x: 1166, endPoint y: 517, distance: 343.5
click at [1166, 517] on div "Sender & From liveoptics@liveoptics.com" at bounding box center [1347, 517] width 364 height 56
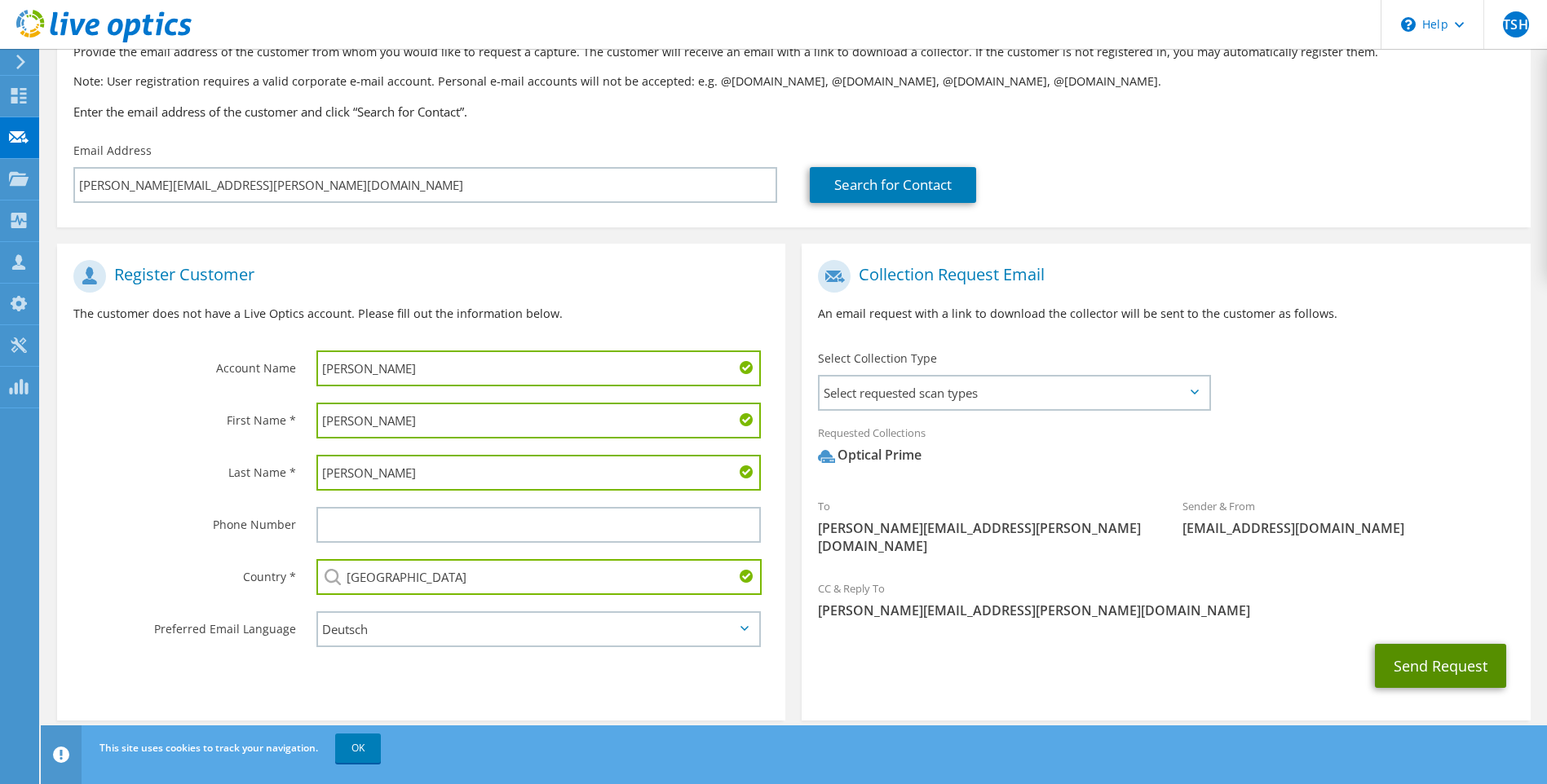
click at [1429, 644] on button "Send Request" at bounding box center [1440, 665] width 131 height 44
